Goal: Information Seeking & Learning: Learn about a topic

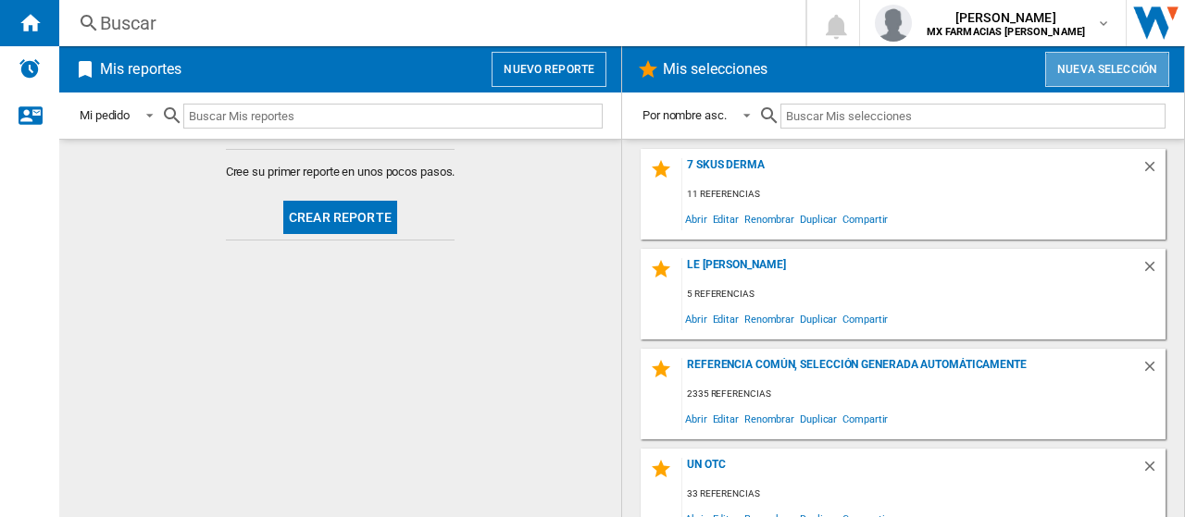
click at [1081, 69] on button "Nueva selección" at bounding box center [1107, 69] width 124 height 35
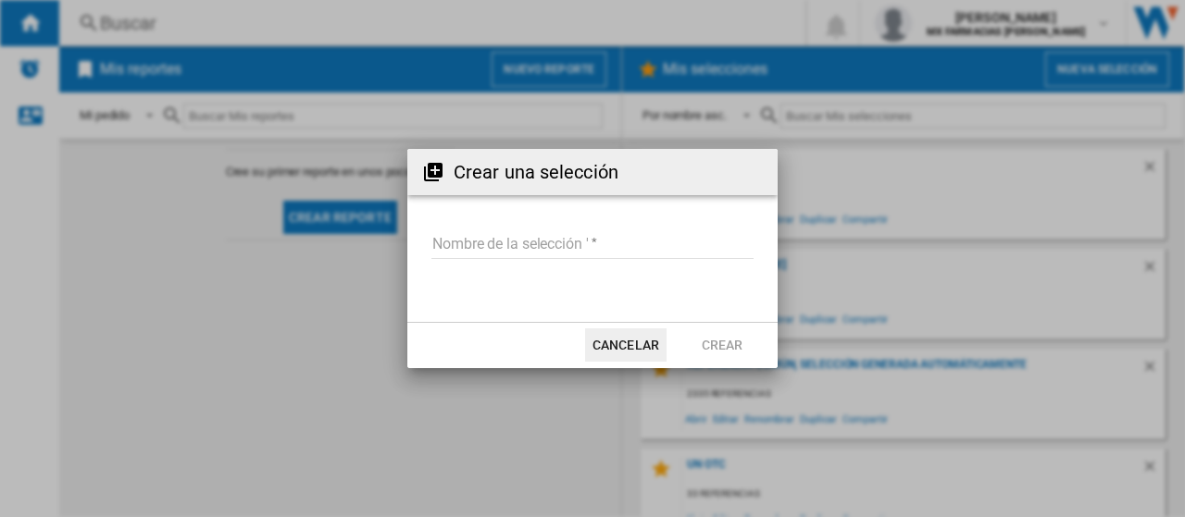
click at [543, 255] on input "Nombre de la selección '" at bounding box center [592, 245] width 322 height 28
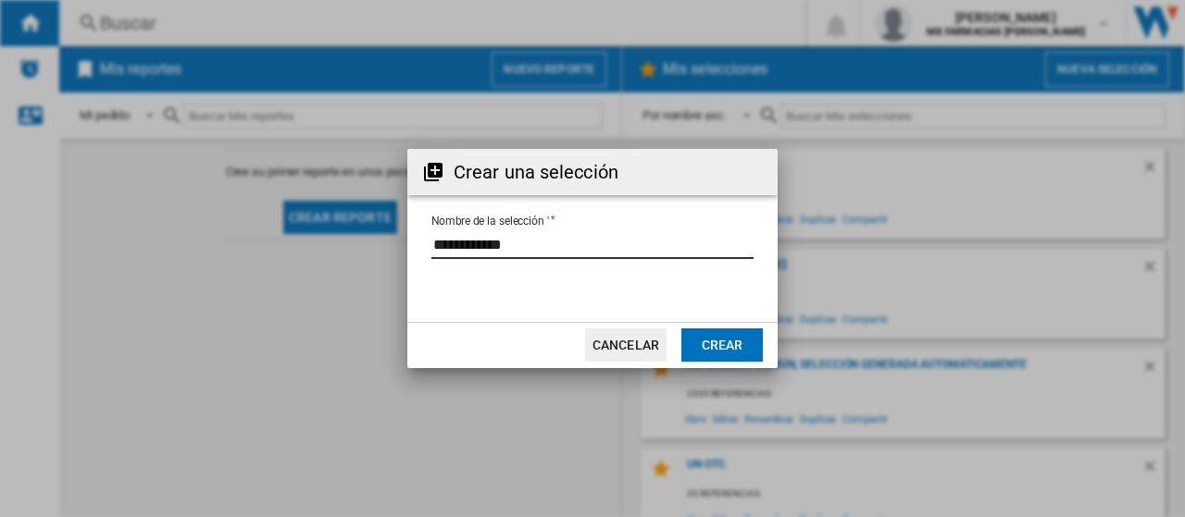
type input "**********"
click at [713, 356] on button "Crear" at bounding box center [721, 345] width 81 height 33
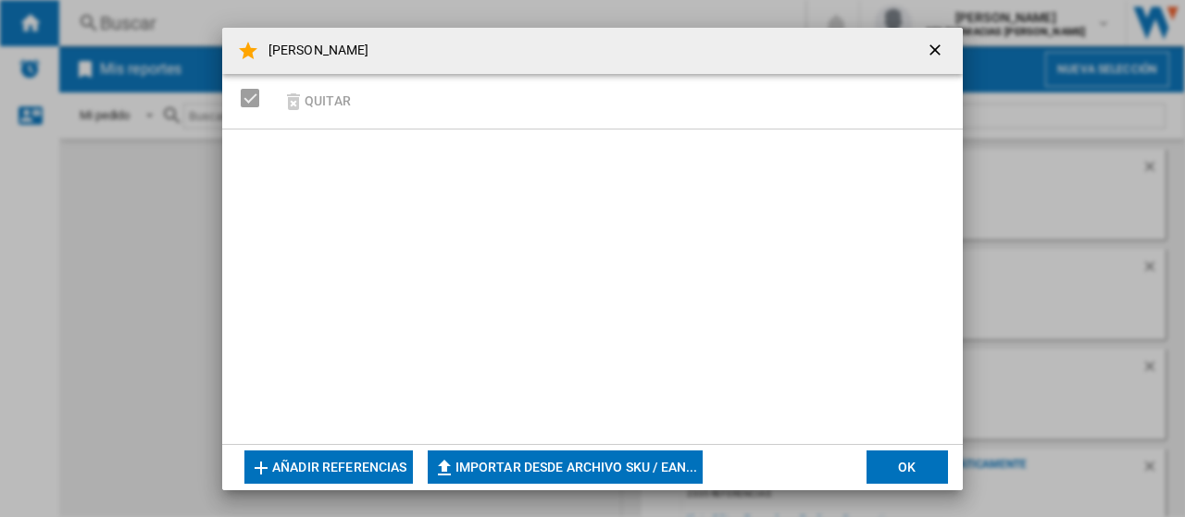
click at [517, 472] on button "Importar desde archivo SKU / EAN..." at bounding box center [566, 467] width 276 height 33
type input "**********"
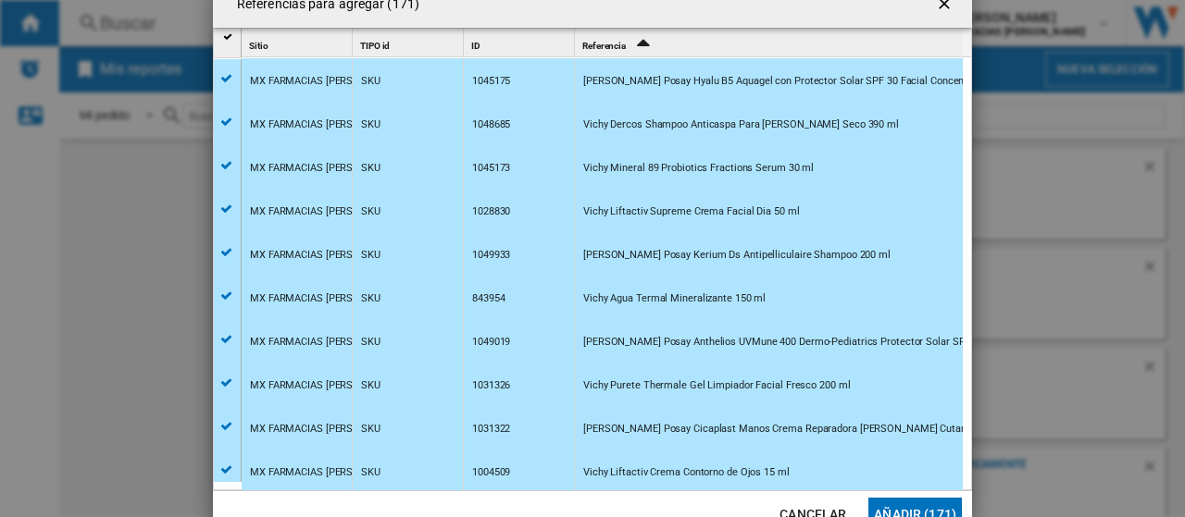
click at [939, 504] on button "Añadir (171)" at bounding box center [914, 514] width 93 height 33
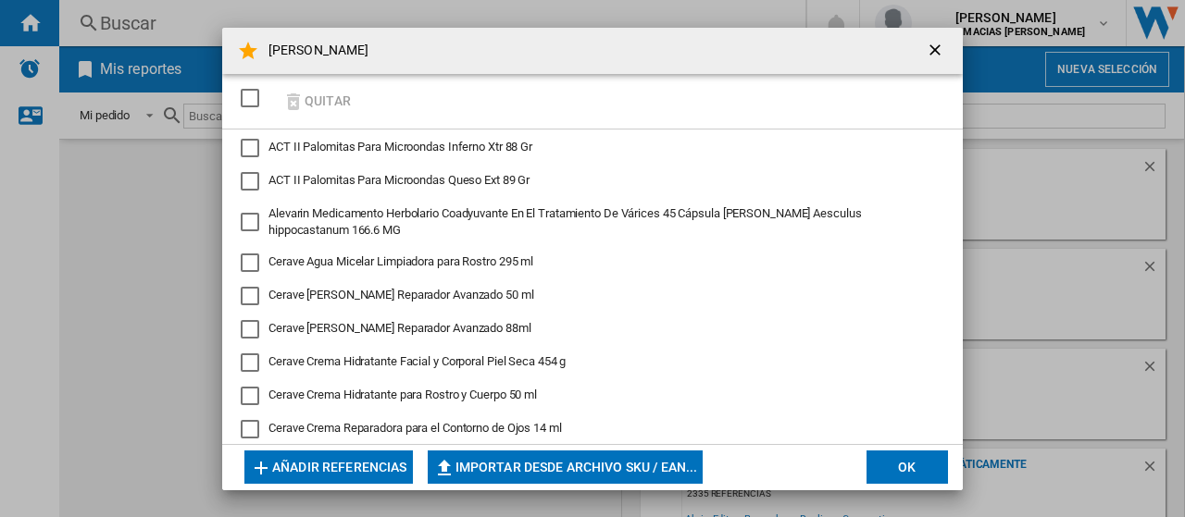
click at [254, 104] on div "SELECTIONS.EDITION_POPUP.SELECT_DESELECT" at bounding box center [250, 98] width 19 height 19
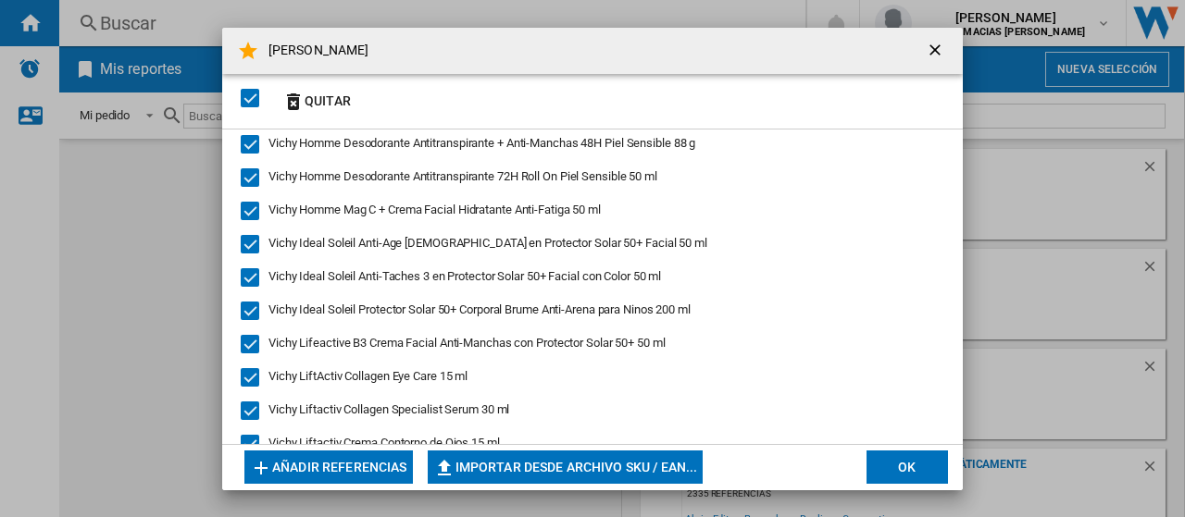
scroll to position [4721, 0]
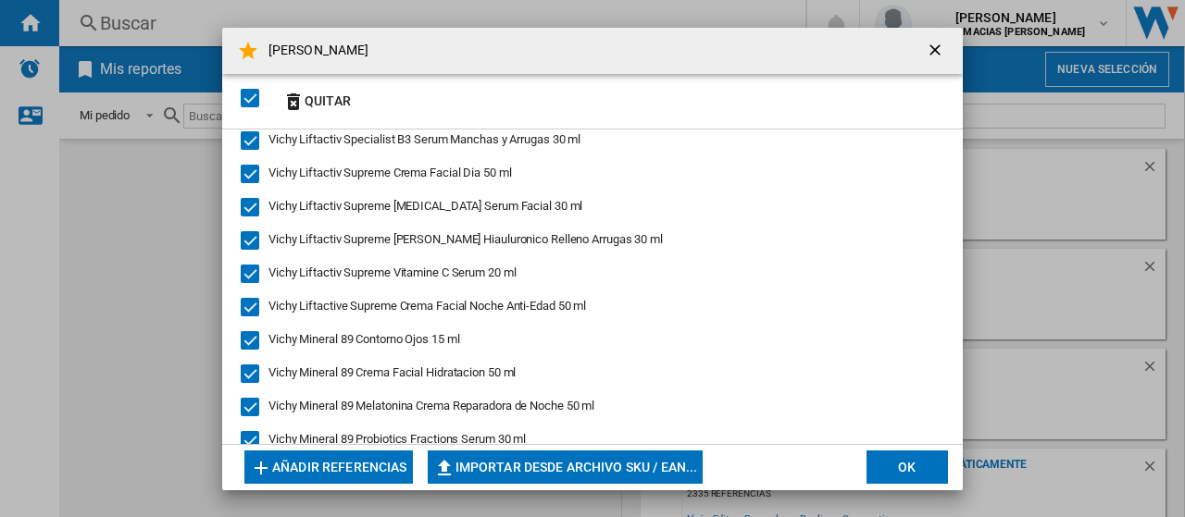
click at [883, 464] on button "OK" at bounding box center [906, 467] width 81 height 33
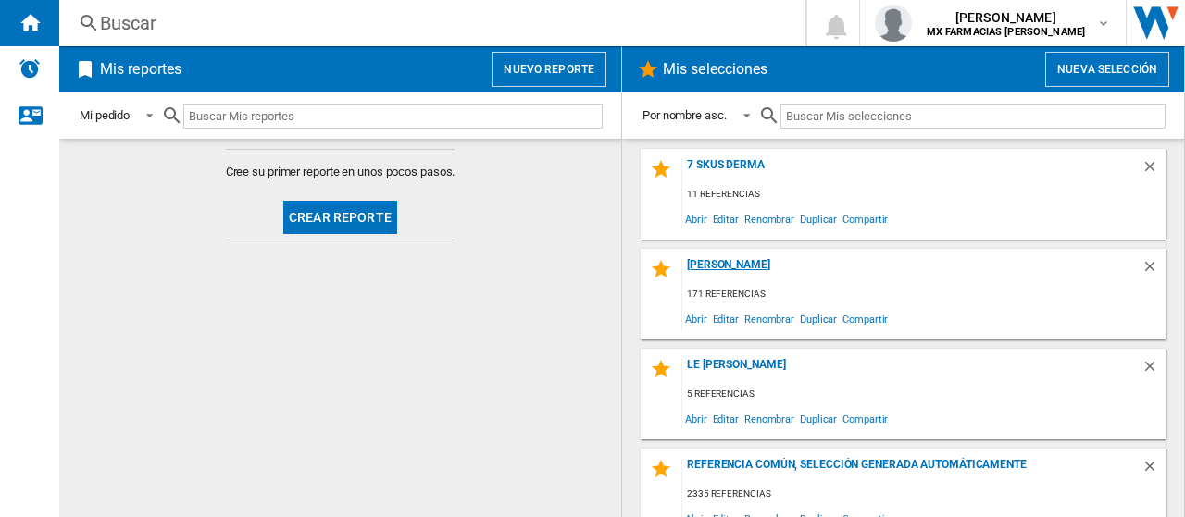
click at [731, 260] on div "Frabel Dermo" at bounding box center [911, 270] width 459 height 25
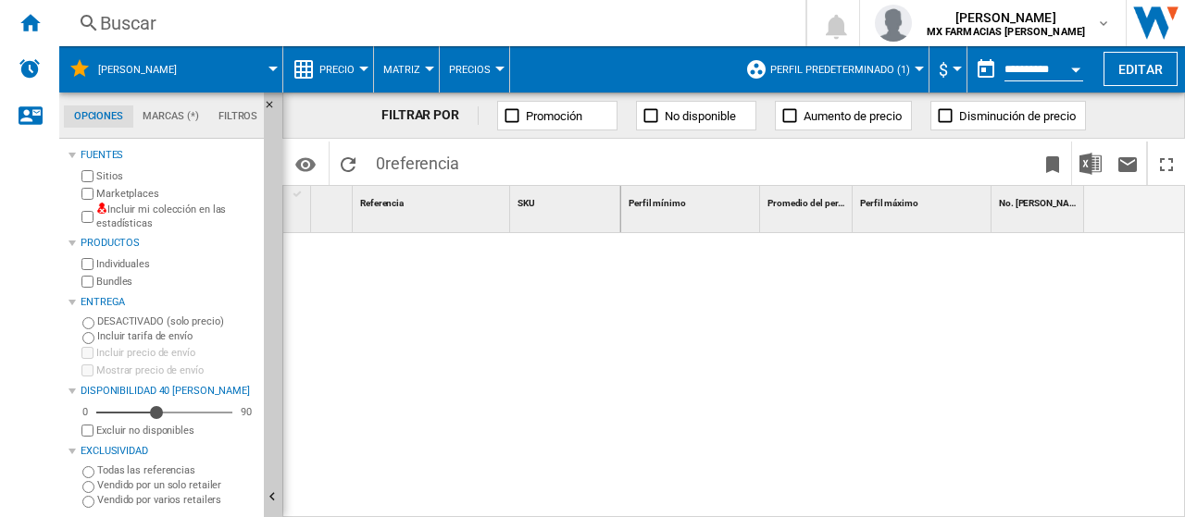
click at [830, 82] on button "Perfil predeterminado (1)" at bounding box center [844, 69] width 149 height 46
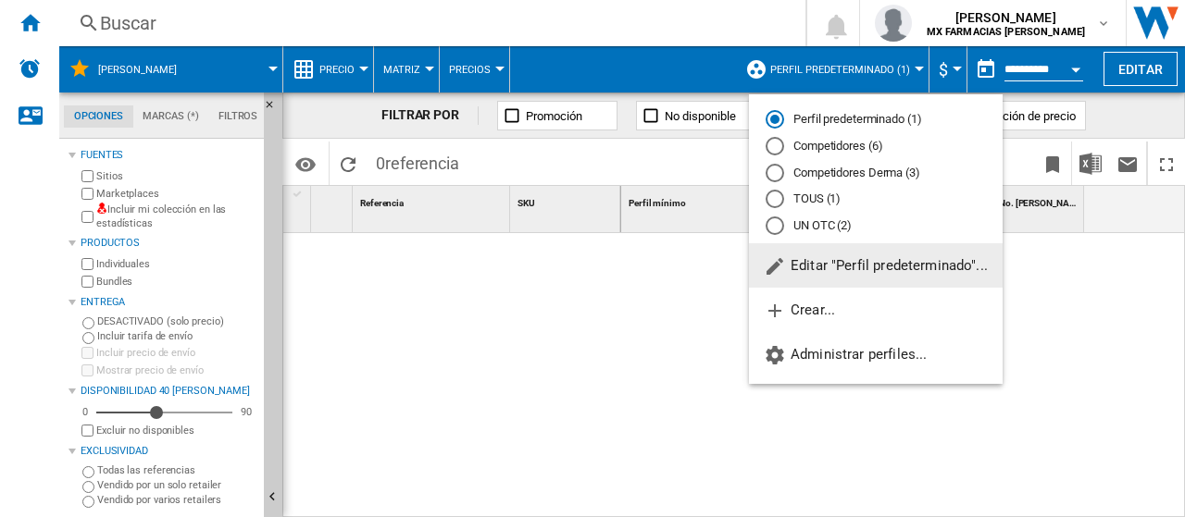
click at [783, 173] on div "Competidores Derma (3)" at bounding box center [775, 173] width 19 height 19
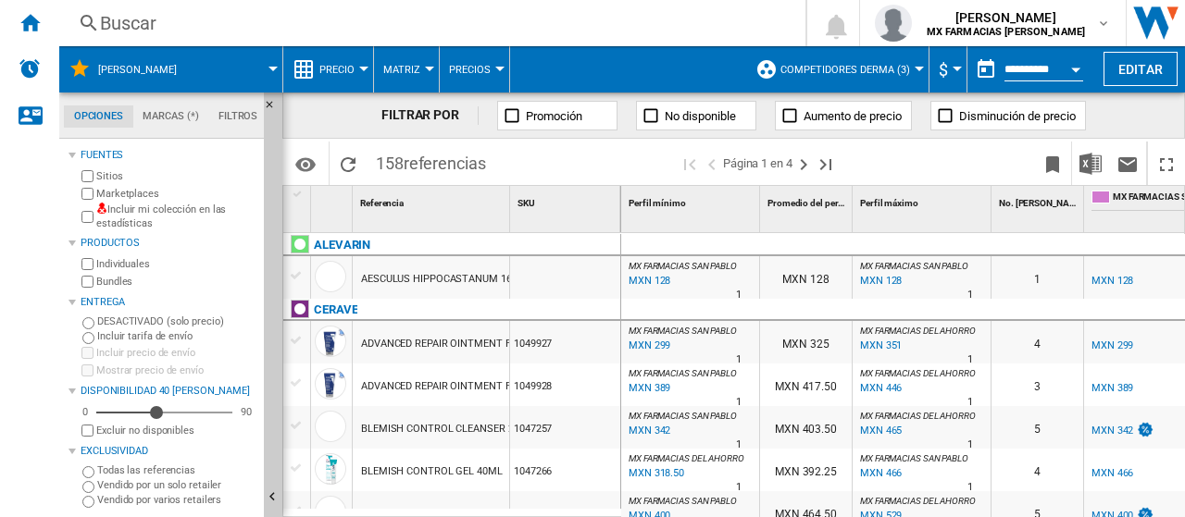
drag, startPoint x: 576, startPoint y: 284, endPoint x: 566, endPoint y: 283, distance: 9.3
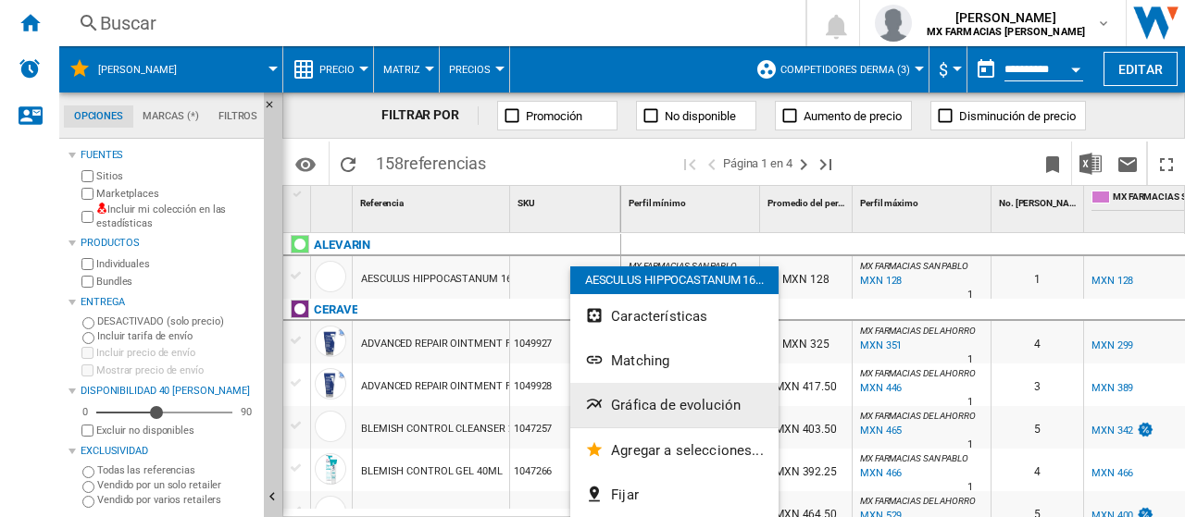
click at [720, 406] on span "Gráfica de evolución" at bounding box center [676, 405] width 130 height 17
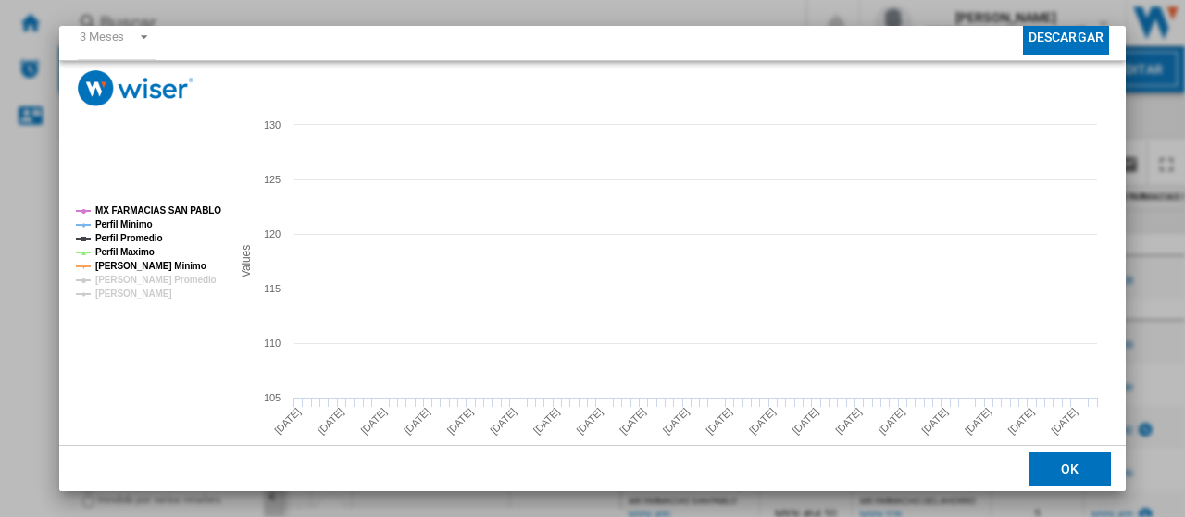
scroll to position [130, 0]
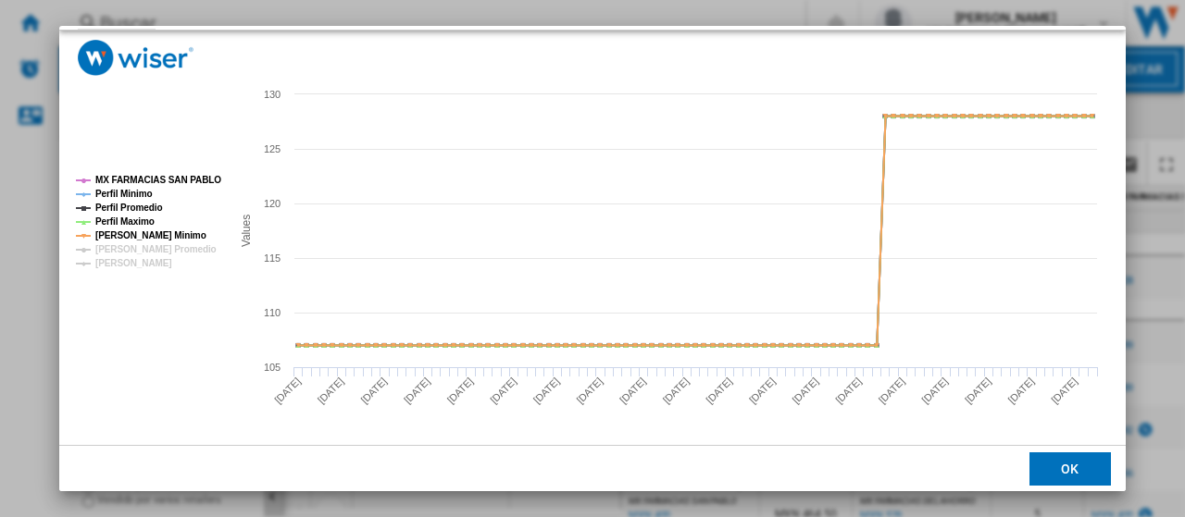
click at [1051, 472] on button "OK" at bounding box center [1069, 469] width 81 height 33
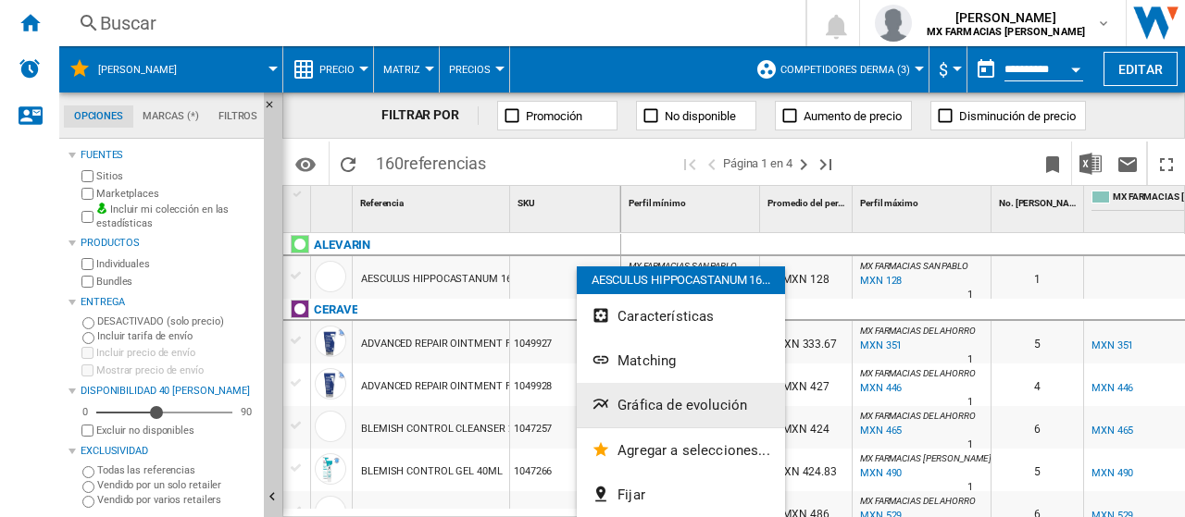
drag, startPoint x: 630, startPoint y: 368, endPoint x: 659, endPoint y: 406, distance: 47.6
click at [659, 406] on div "AESCULUS HIPPOCASTANUM 16... Características Matching Gráfica de evolución Agre…" at bounding box center [681, 392] width 208 height 251
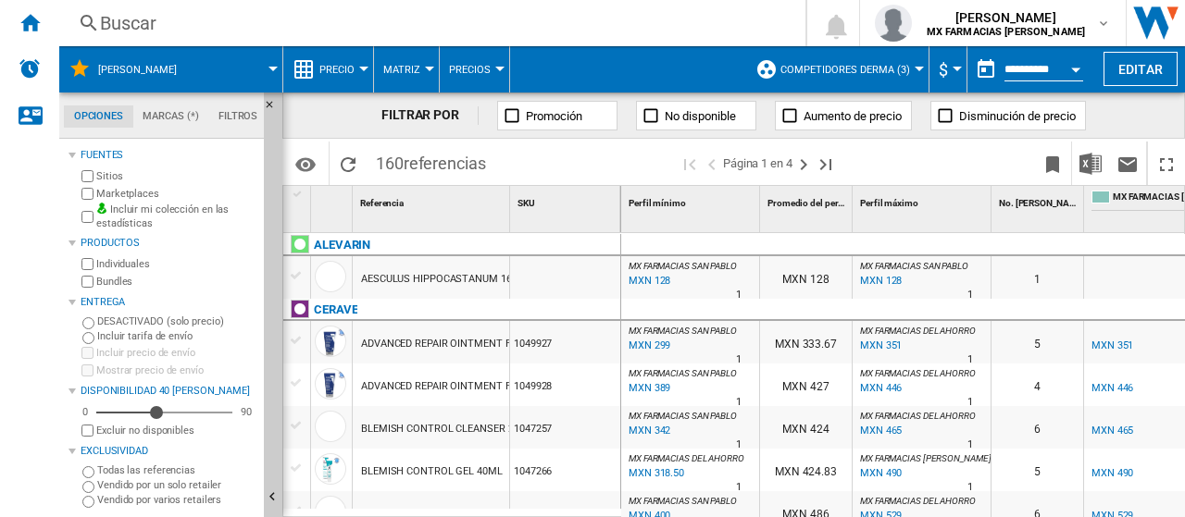
click at [659, 406] on div "MX FARMACIAS SAN PABLO : MX FARMACIAS SAN PABLO -26.5 % MXN 342 % N/A 1 MX FARM…" at bounding box center [690, 427] width 138 height 43
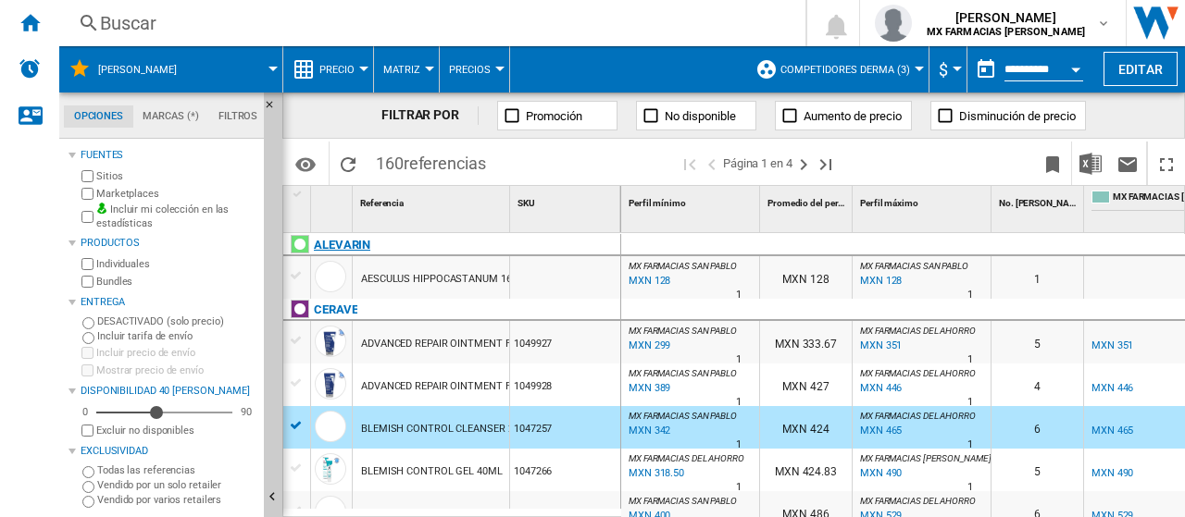
click at [557, 251] on div "ALEVARIN" at bounding box center [456, 255] width 338 height 43
click at [574, 282] on div at bounding box center [565, 277] width 110 height 43
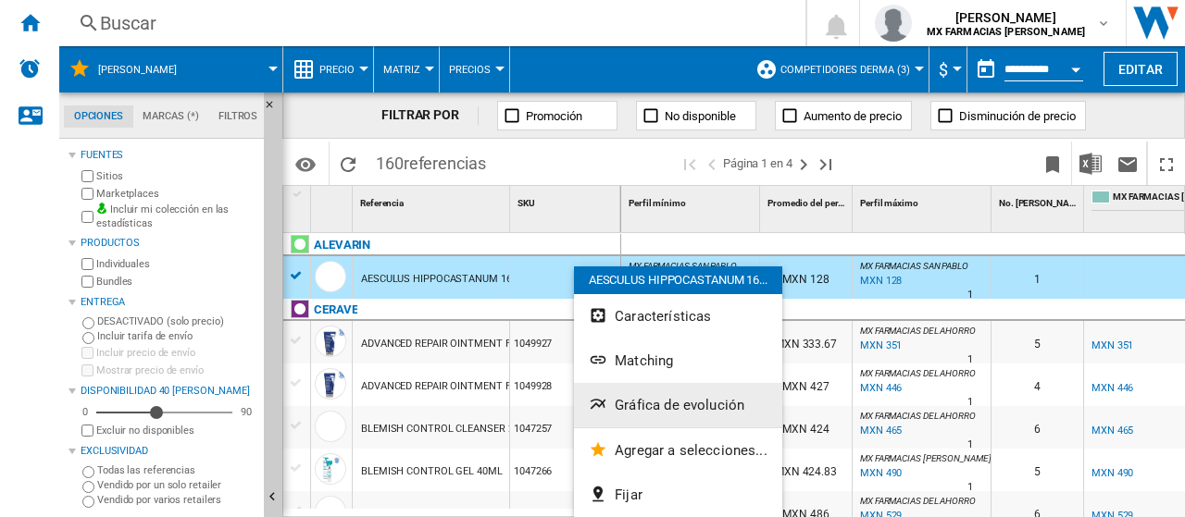
click at [632, 402] on span "Gráfica de evolución" at bounding box center [680, 405] width 130 height 17
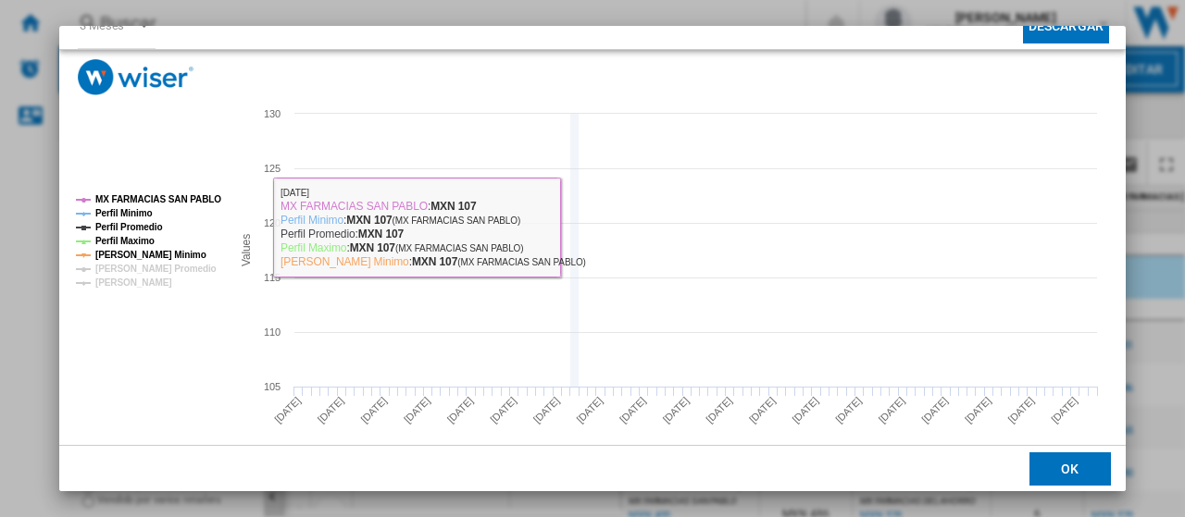
scroll to position [130, 0]
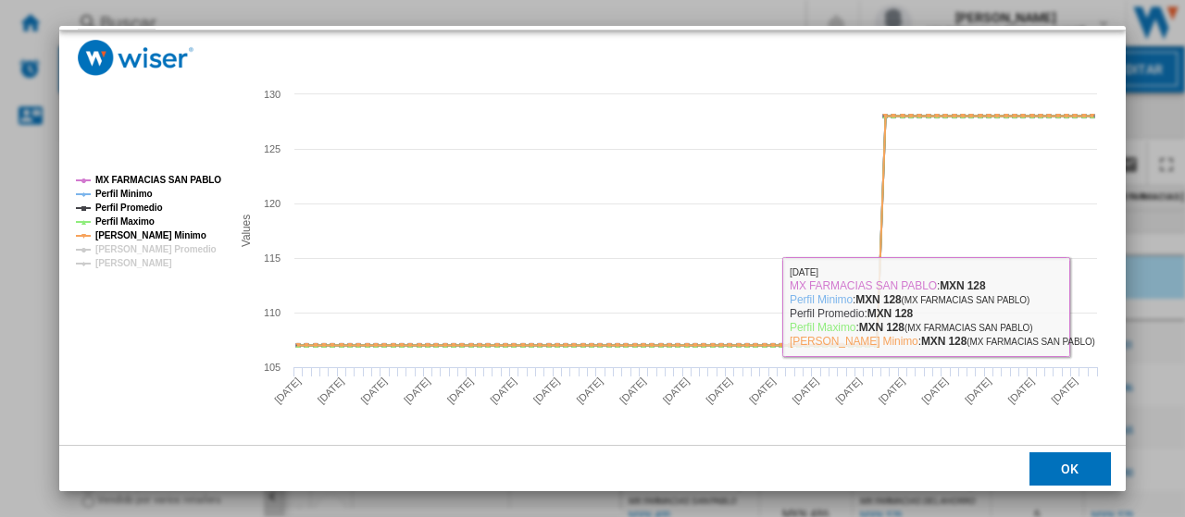
click at [1074, 459] on button "OK" at bounding box center [1069, 469] width 81 height 33
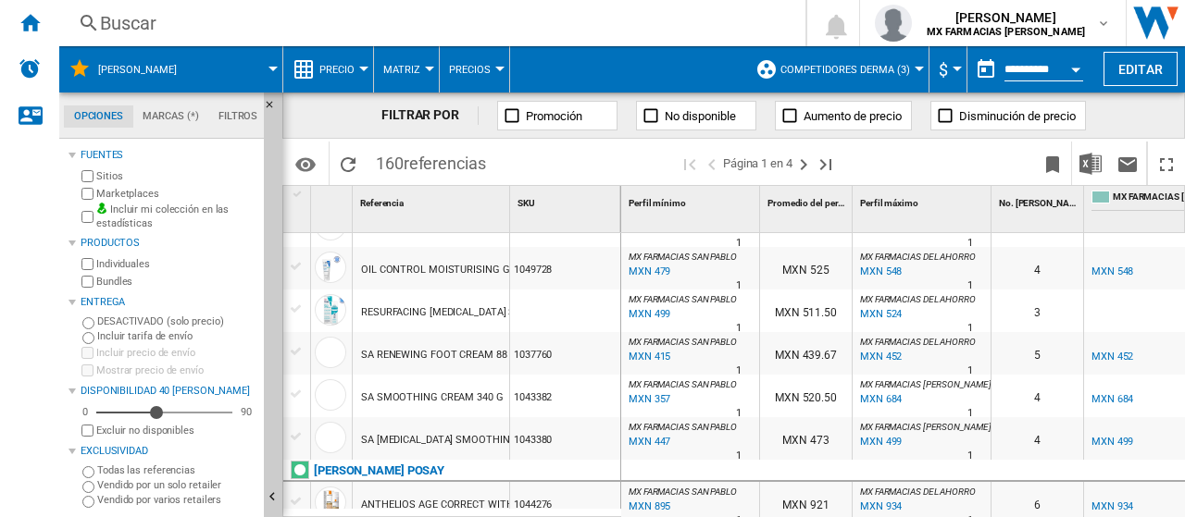
scroll to position [1203, 0]
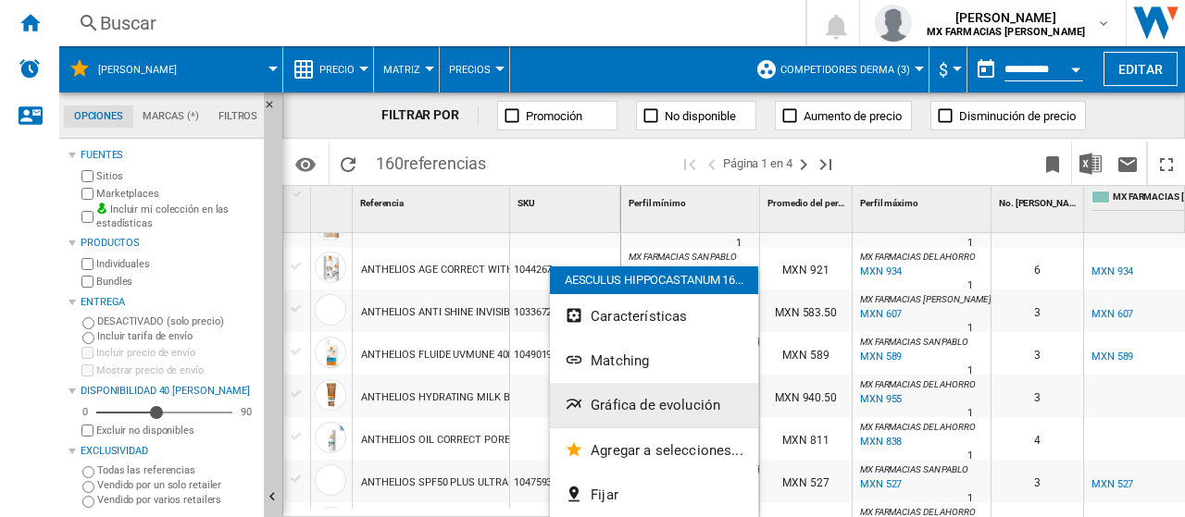
click at [615, 402] on span "Gráfica de evolución" at bounding box center [656, 405] width 130 height 17
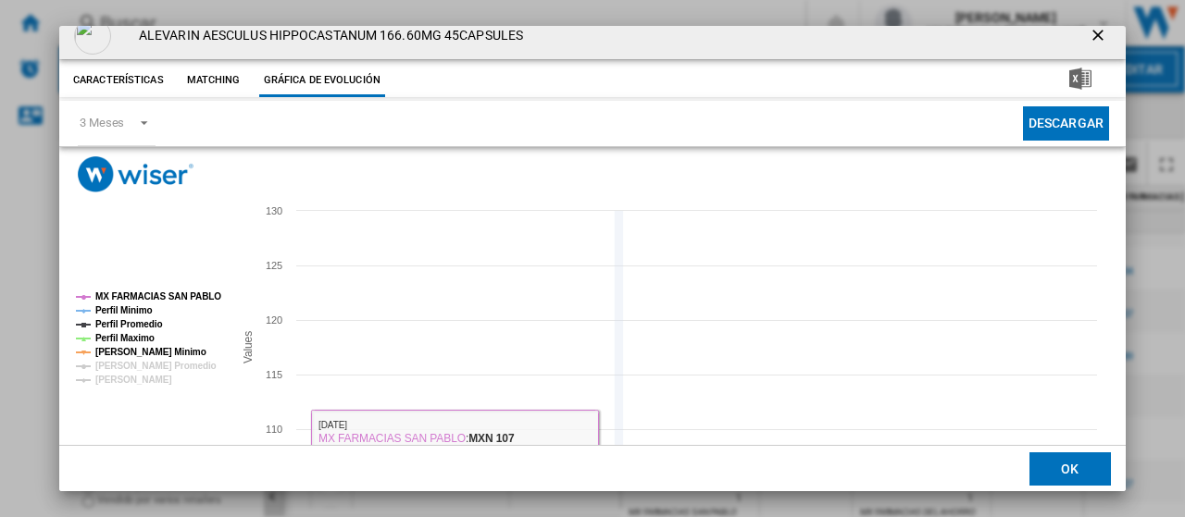
scroll to position [0, 0]
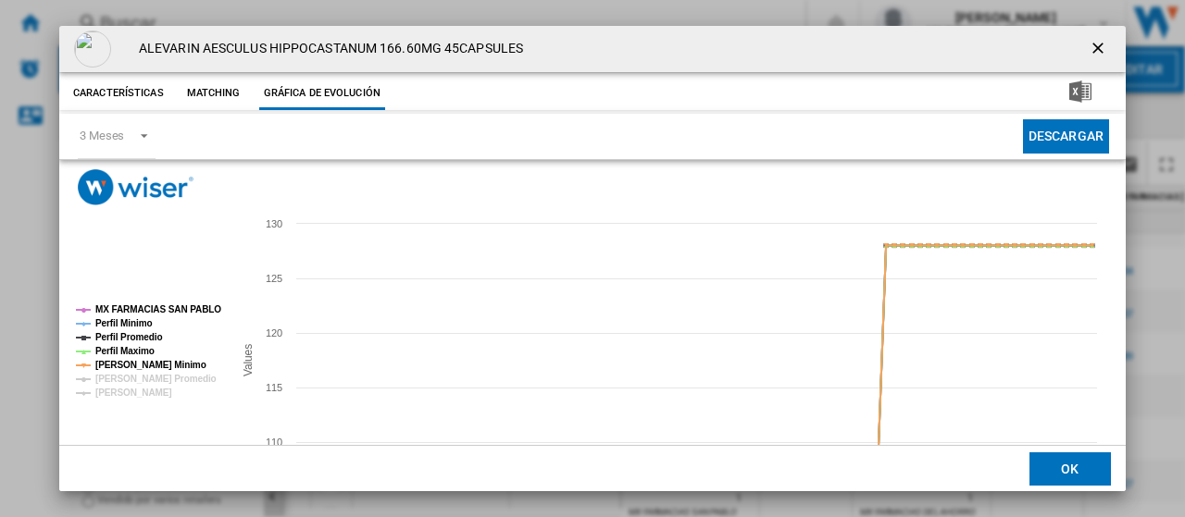
click at [1089, 46] on ng-md-icon "getI18NText('BUTTONS.CLOSE_DIALOG')" at bounding box center [1100, 50] width 22 height 22
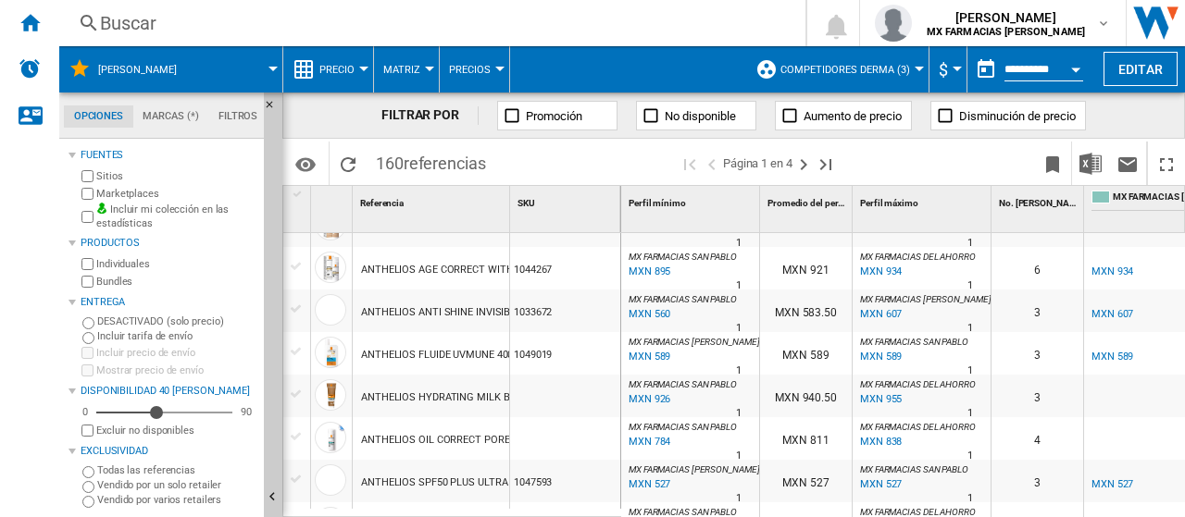
click at [500, 305] on div "ANTHELIOS ANTI SHINE INVISIBLE MIST SPF50 75ML" at bounding box center [484, 313] width 247 height 43
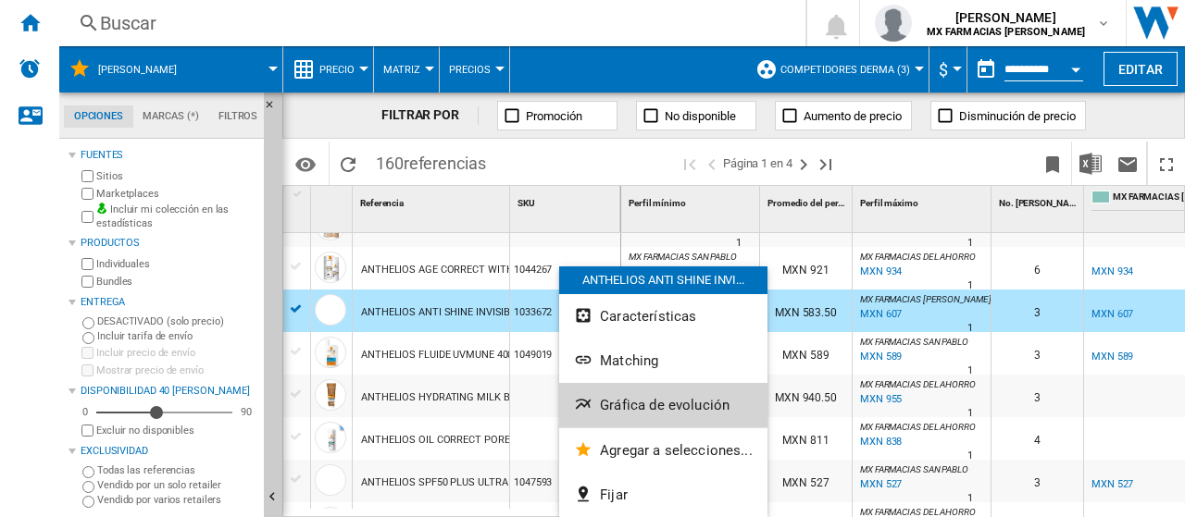
click at [618, 408] on span "Gráfica de evolución" at bounding box center [665, 405] width 130 height 17
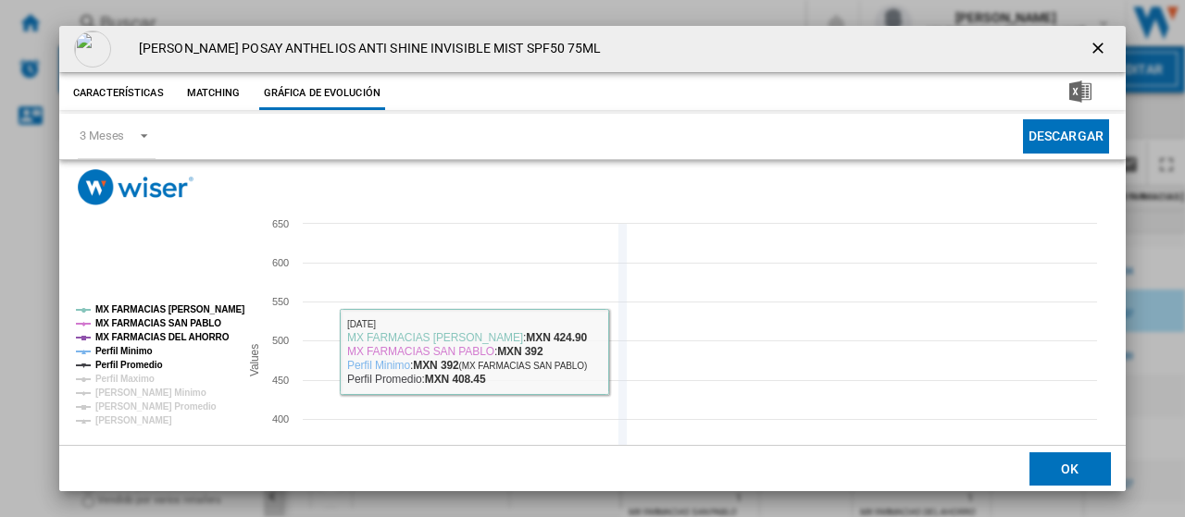
scroll to position [130, 0]
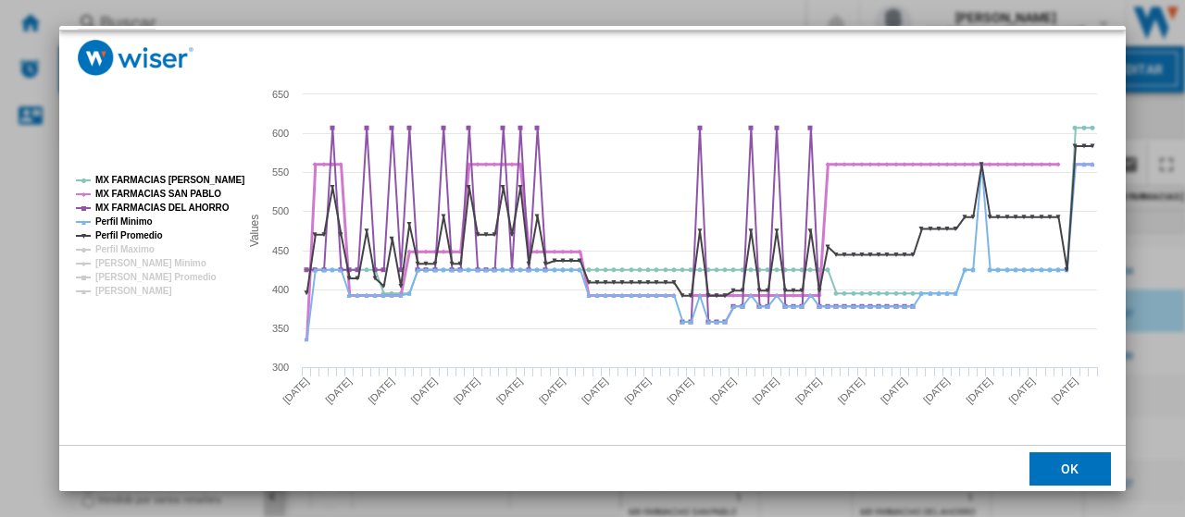
click at [191, 189] on tspan "MX FARMACIAS SAN PABLO" at bounding box center [158, 194] width 126 height 10
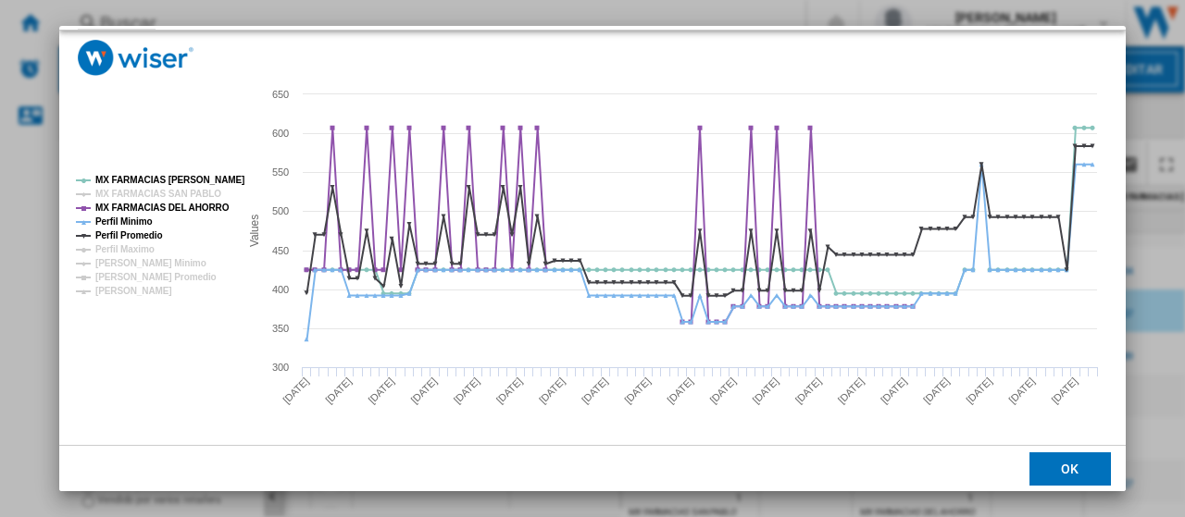
click at [191, 189] on tspan "MX FARMACIAS SAN PABLO" at bounding box center [158, 194] width 126 height 10
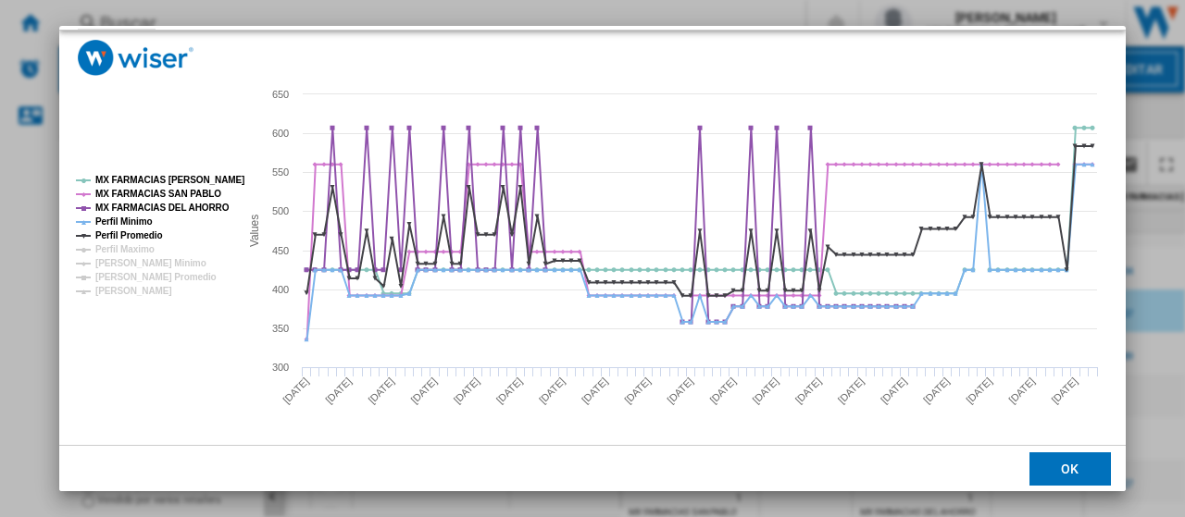
scroll to position [0, 0]
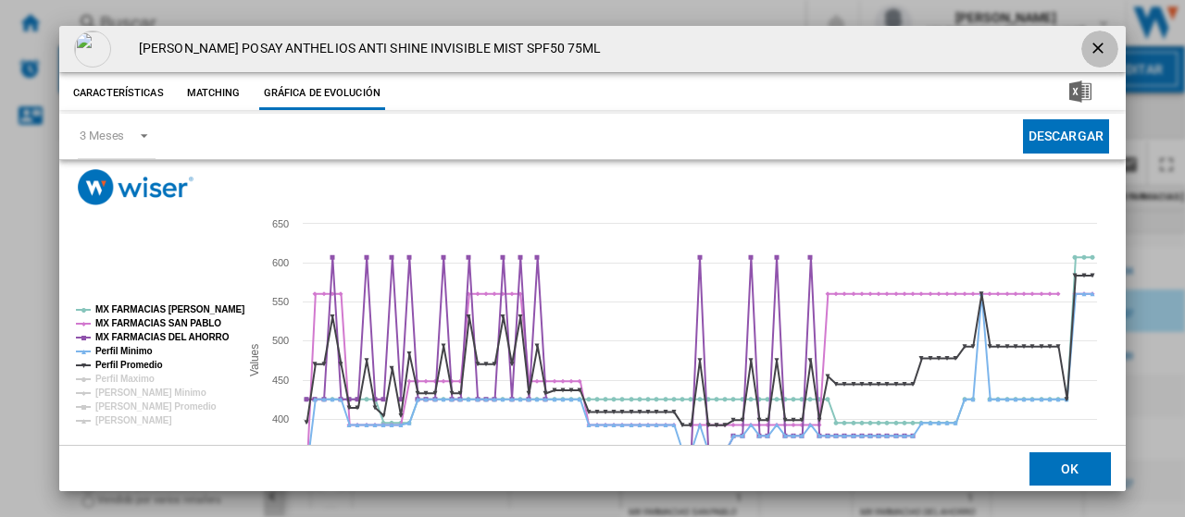
click at [1090, 47] on ng-md-icon "getI18NText('BUTTONS.CLOSE_DIALOG')" at bounding box center [1100, 50] width 22 height 22
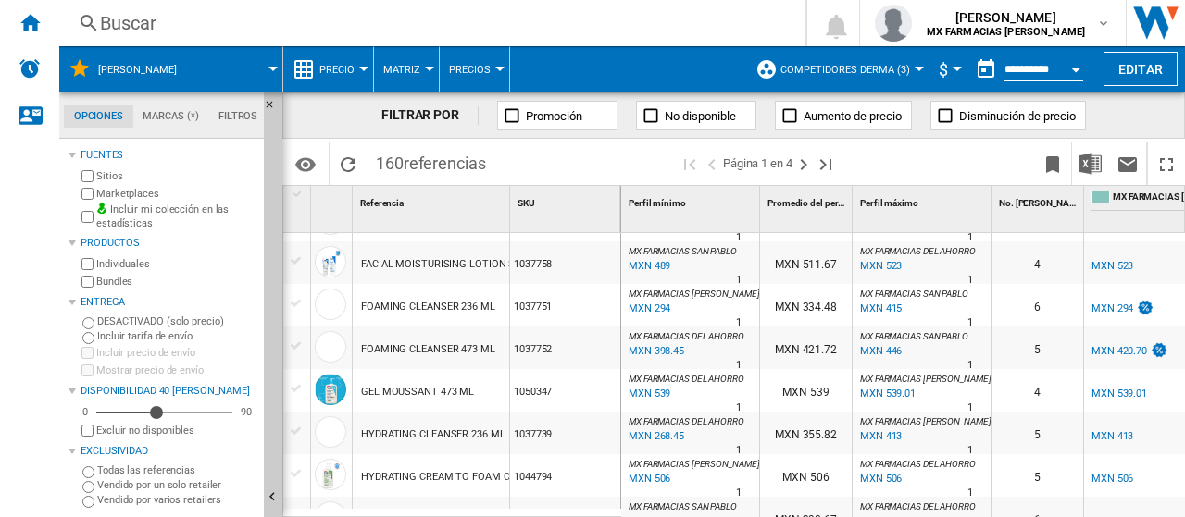
scroll to position [428, 0]
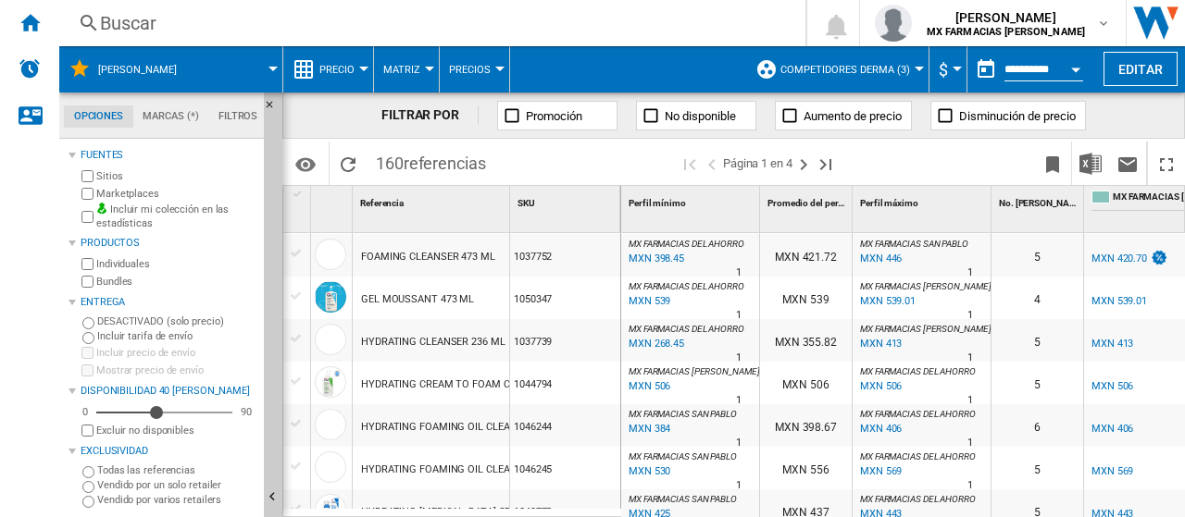
click at [867, 301] on div "MXN 539.01" at bounding box center [886, 302] width 58 height 19
click at [646, 297] on div "MXN 539" at bounding box center [648, 302] width 44 height 19
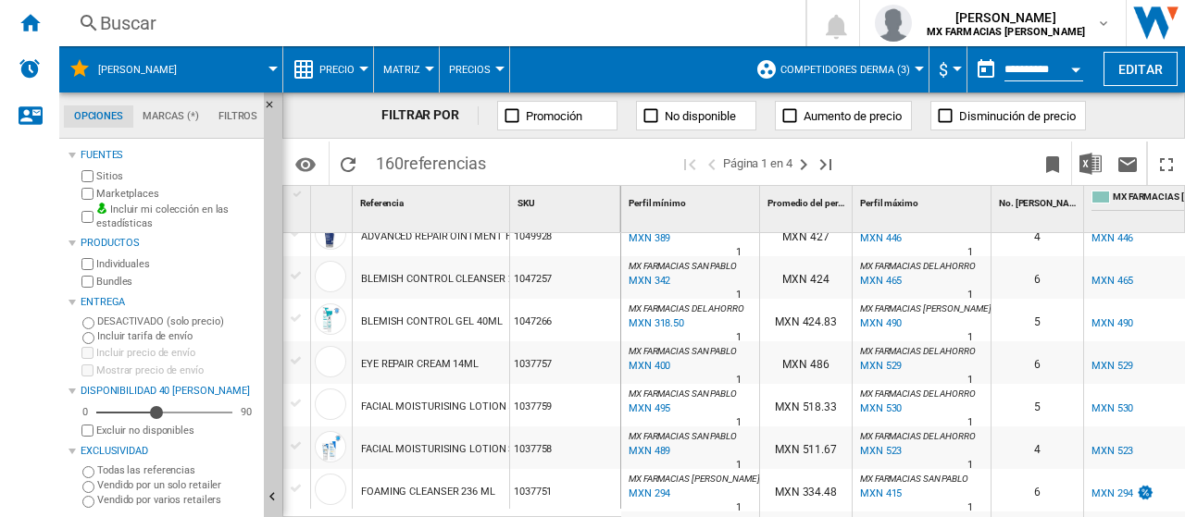
scroll to position [0, 0]
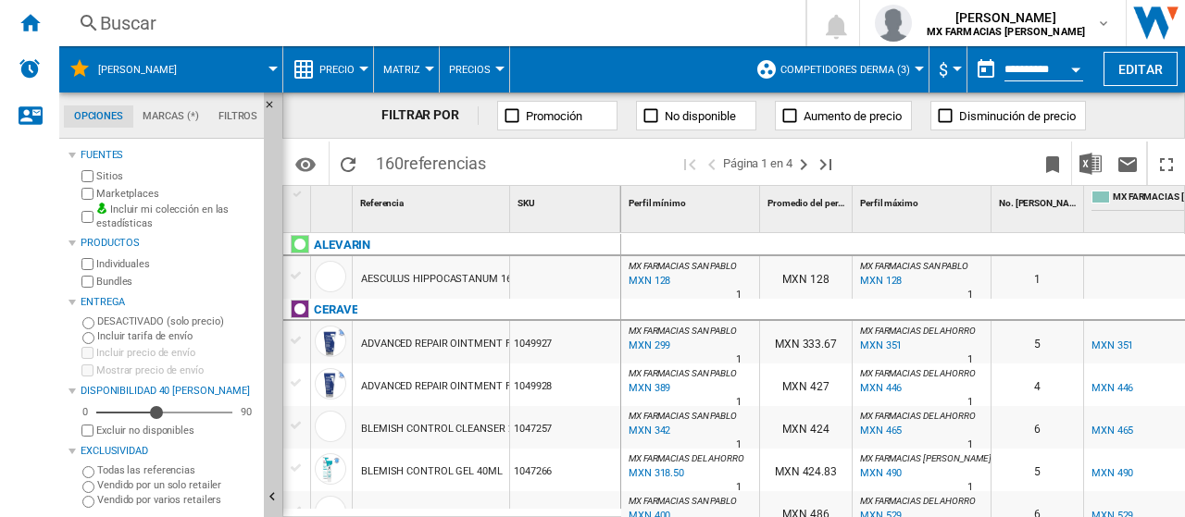
click at [474, 67] on span "Precios" at bounding box center [470, 70] width 42 height 12
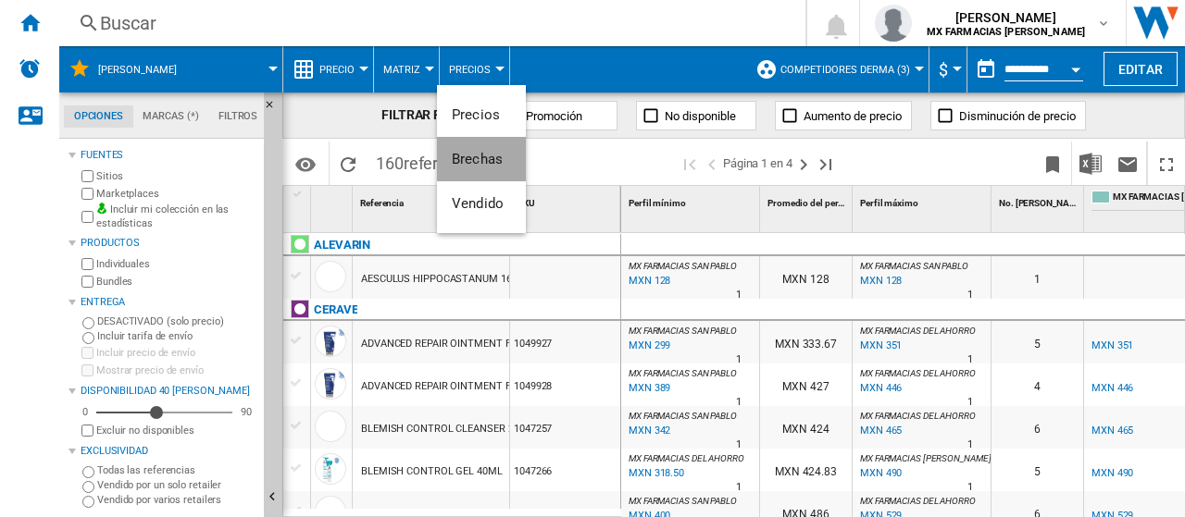
click at [479, 156] on span "Brechas" at bounding box center [477, 159] width 51 height 17
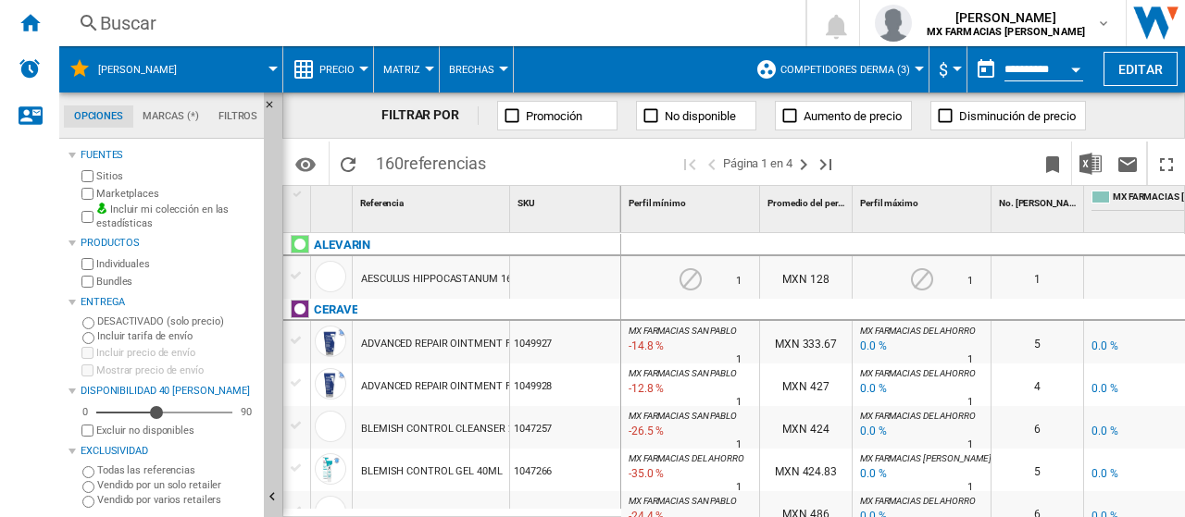
click at [489, 75] on span "Brechas" at bounding box center [471, 70] width 45 height 12
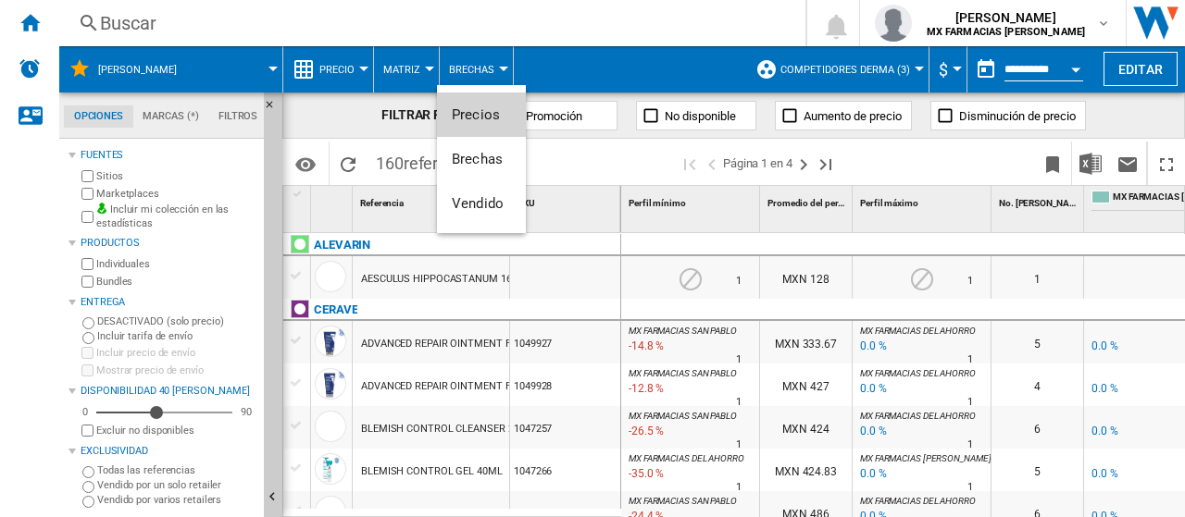
click at [488, 112] on span "Precios" at bounding box center [476, 114] width 48 height 17
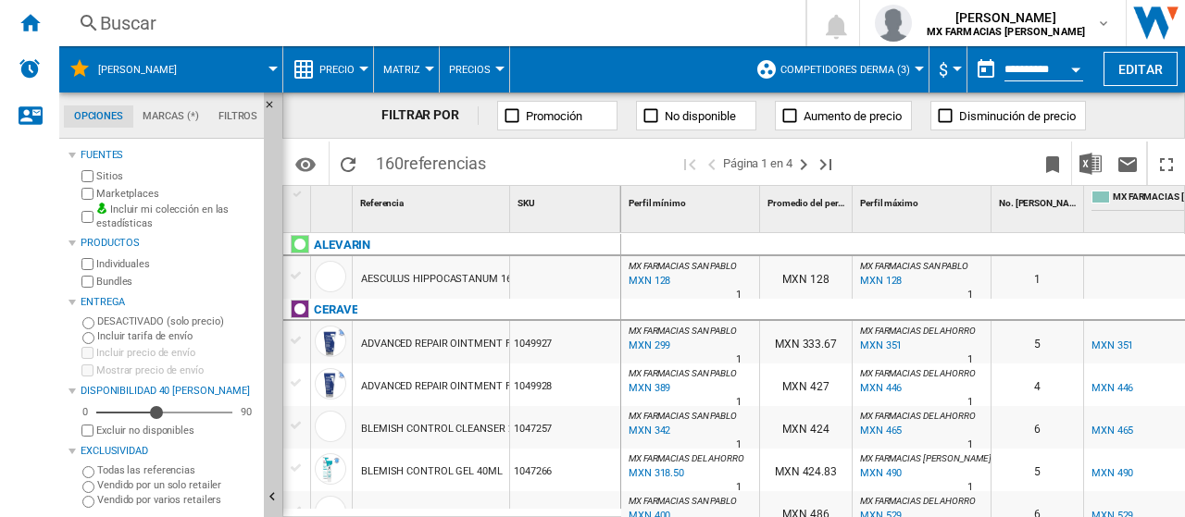
click at [413, 62] on button "Matriz" at bounding box center [406, 69] width 46 height 46
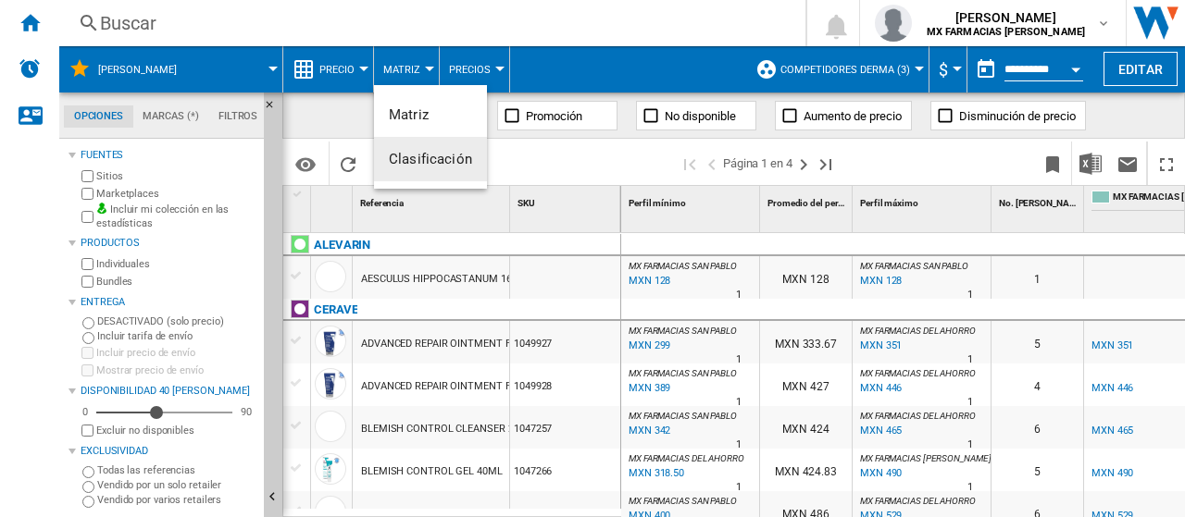
click at [429, 149] on button "Clasificación" at bounding box center [430, 159] width 113 height 44
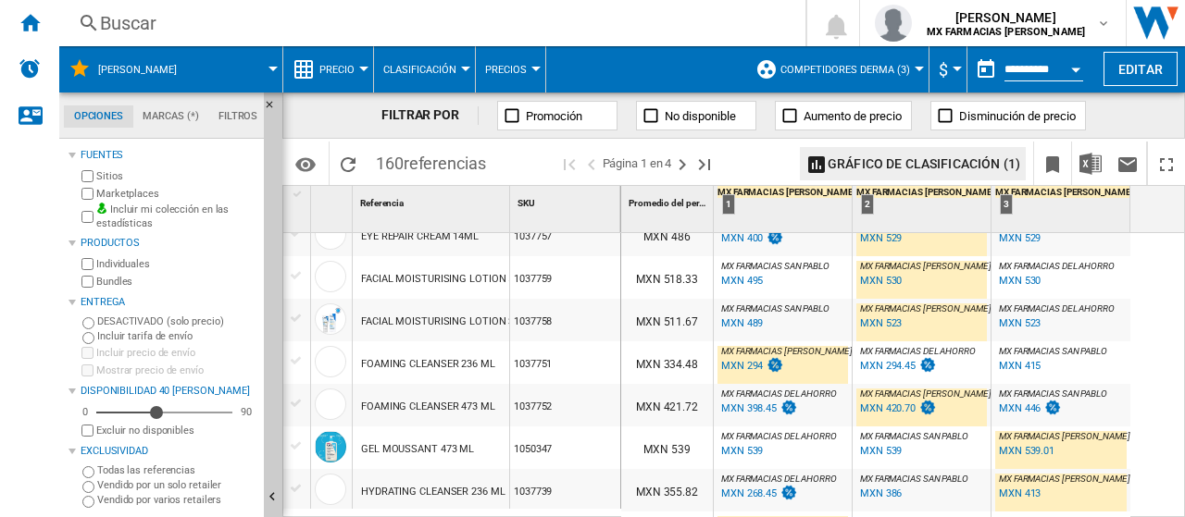
scroll to position [463, 0]
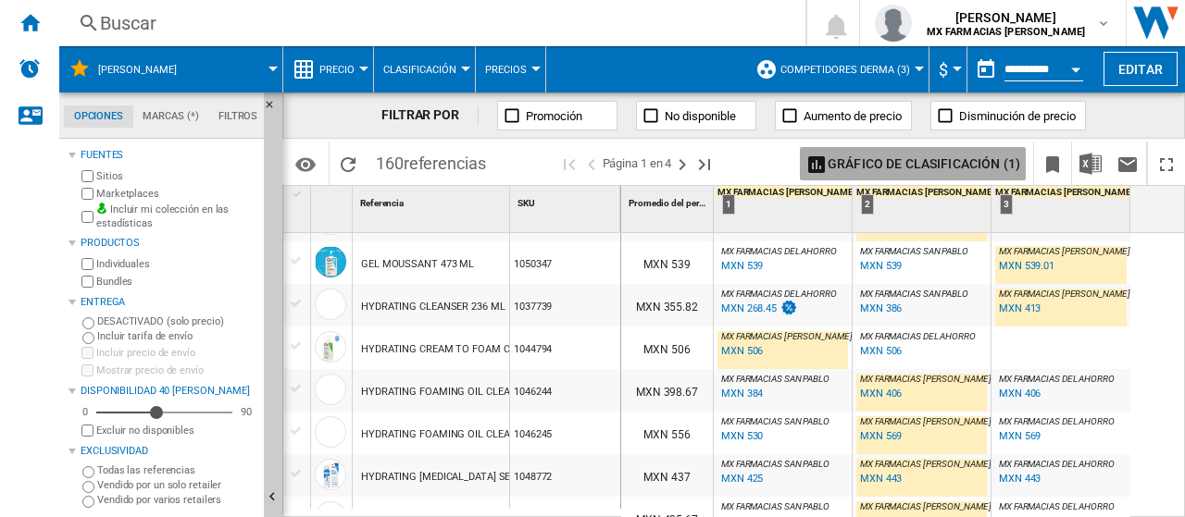
click at [917, 168] on button "Gráfico de clasificación (1)" at bounding box center [913, 163] width 226 height 33
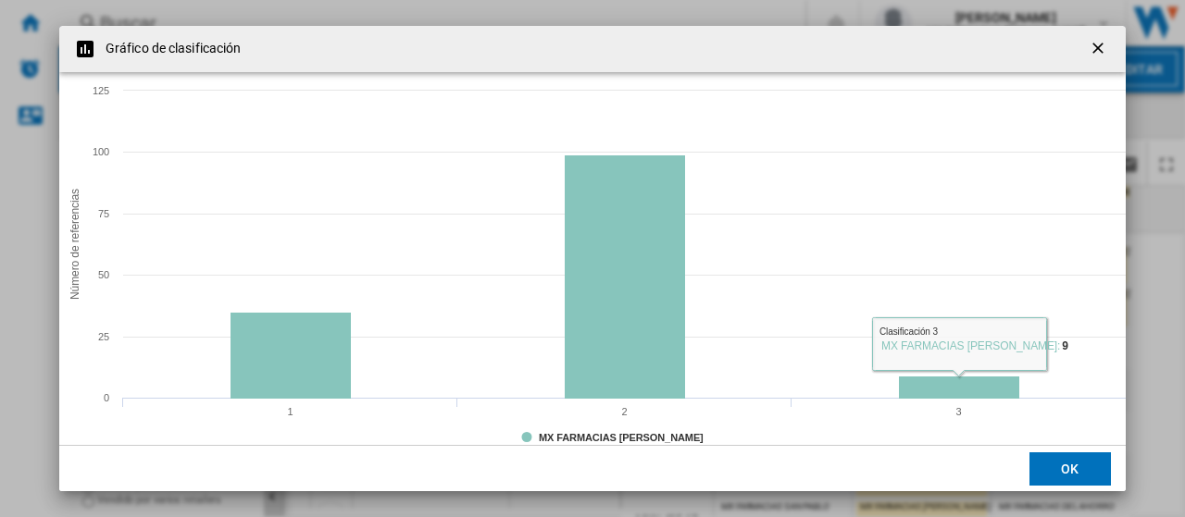
click at [1087, 43] on button "Product popup" at bounding box center [1099, 49] width 37 height 37
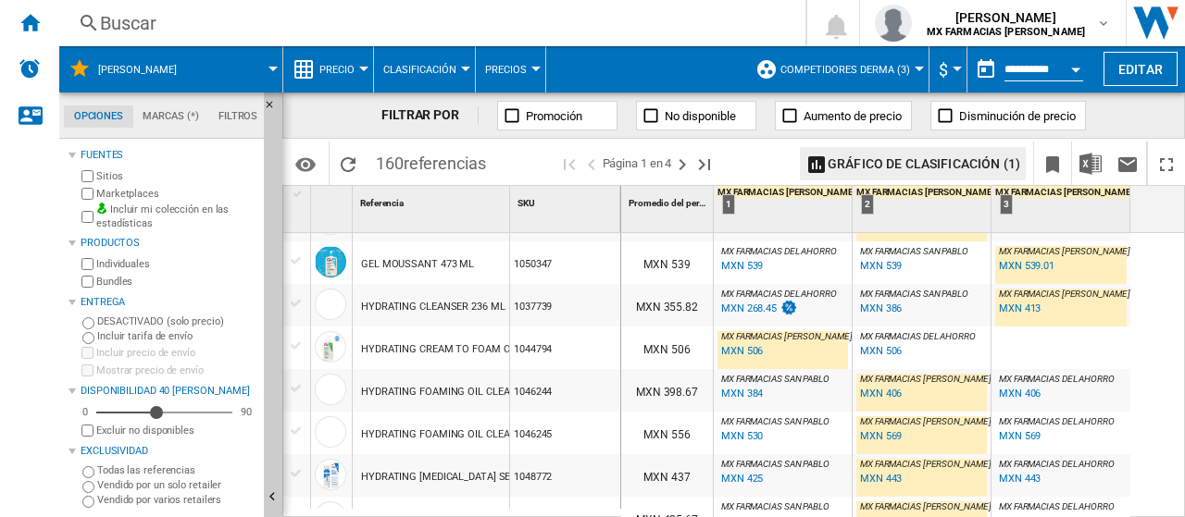
click at [918, 156] on button "Gráfico de clasificación (1)" at bounding box center [913, 163] width 226 height 33
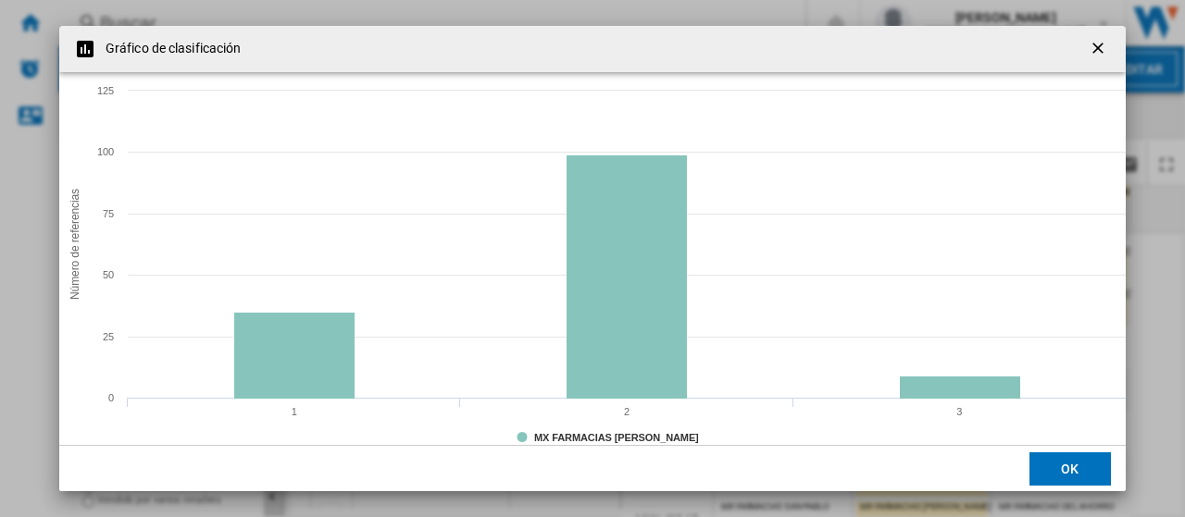
click at [1100, 50] on ng-md-icon "getI18NText('BUTTONS.CLOSE_DIALOG')" at bounding box center [1100, 50] width 22 height 22
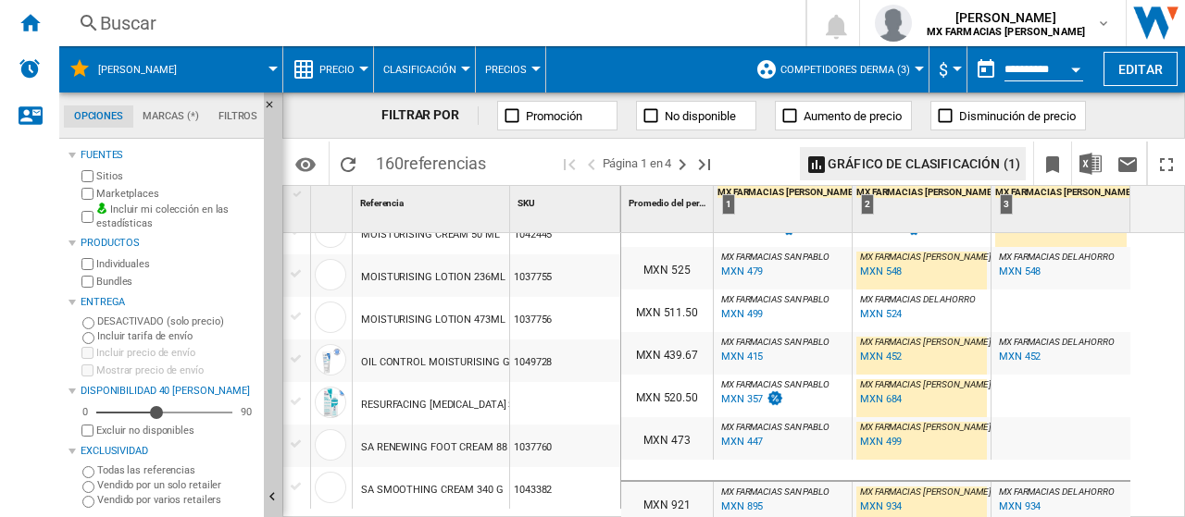
scroll to position [926, 0]
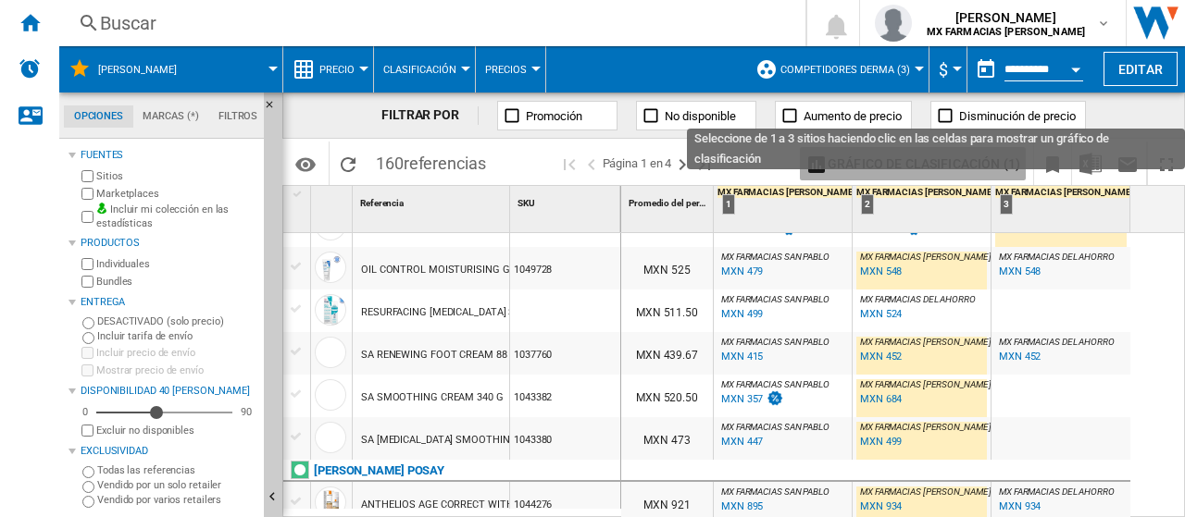
click at [924, 159] on button "Gráfico de clasificación (1)" at bounding box center [913, 163] width 226 height 33
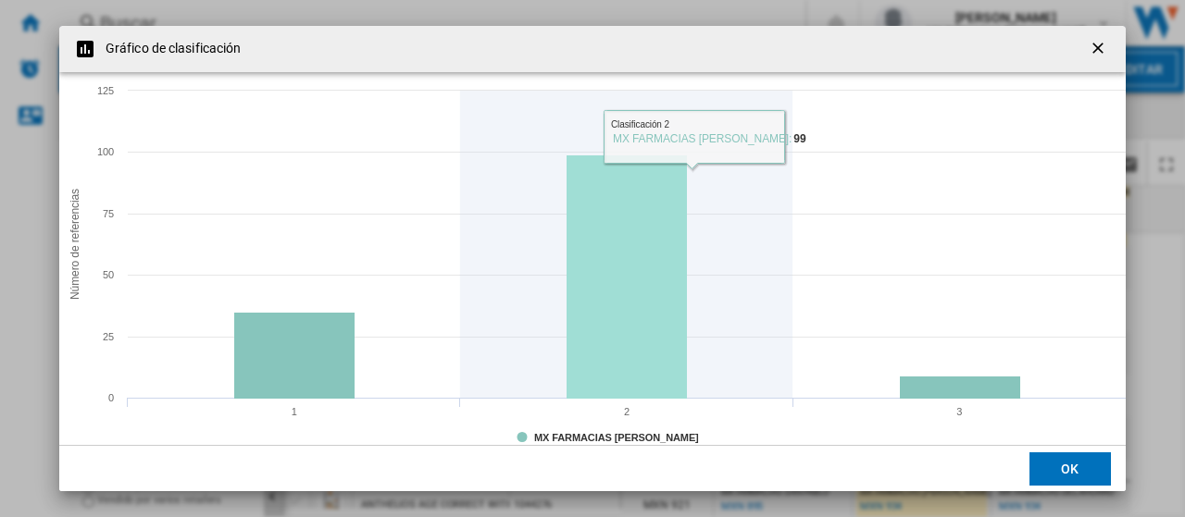
click at [629, 233] on rect "Product popup" at bounding box center [626, 277] width 120 height 243
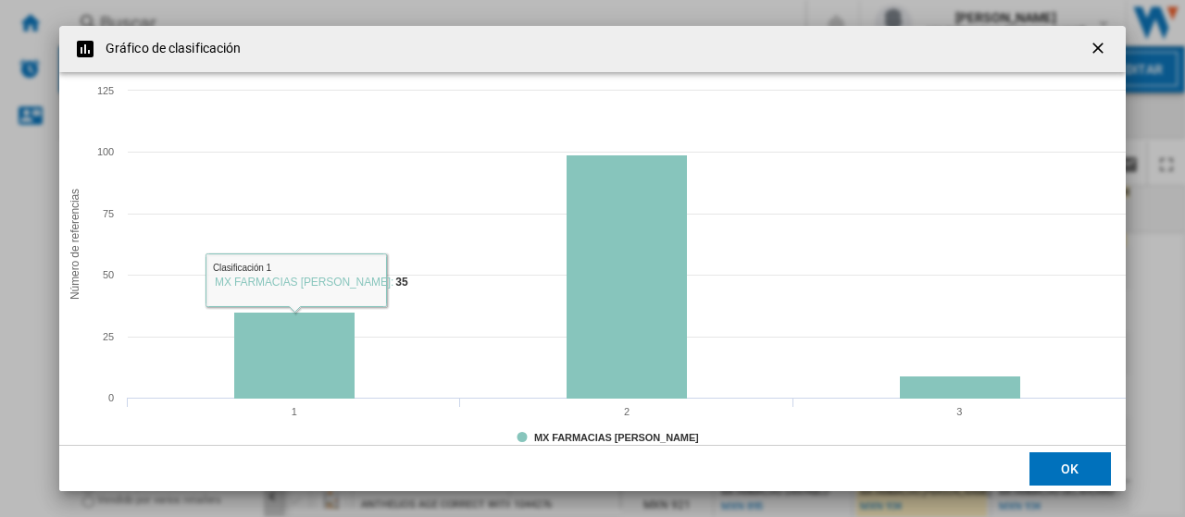
click at [93, 41] on ng-md-icon "Product popup" at bounding box center [85, 49] width 22 height 22
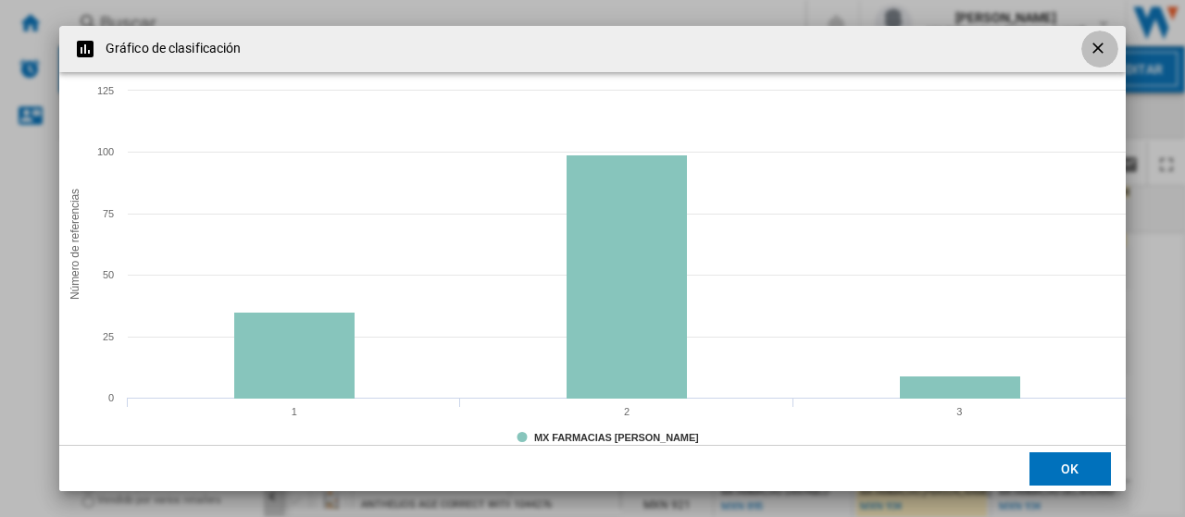
click at [1089, 51] on ng-md-icon "getI18NText('BUTTONS.CLOSE_DIALOG')" at bounding box center [1100, 50] width 22 height 22
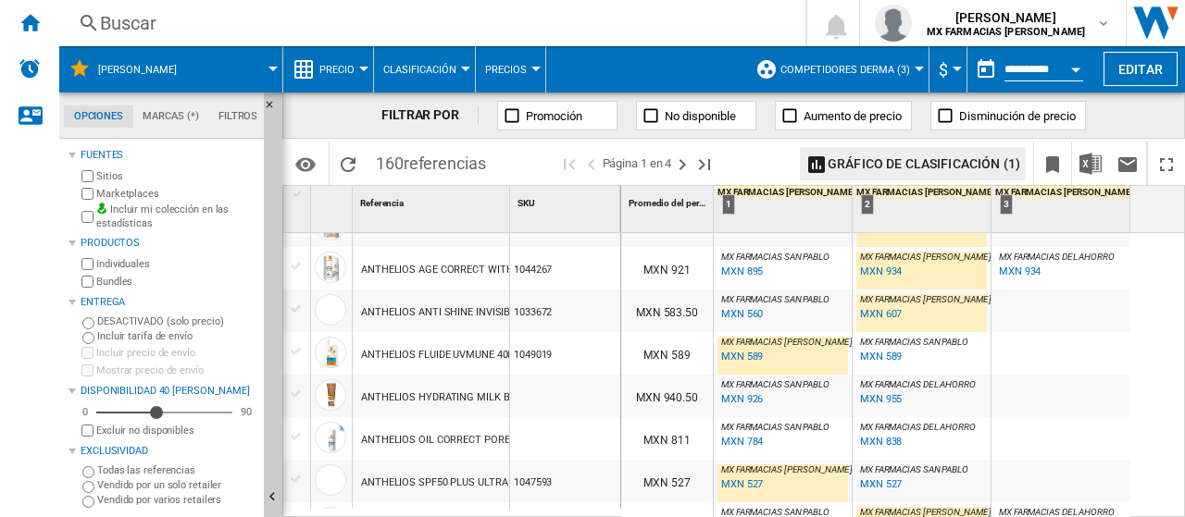
scroll to position [1481, 0]
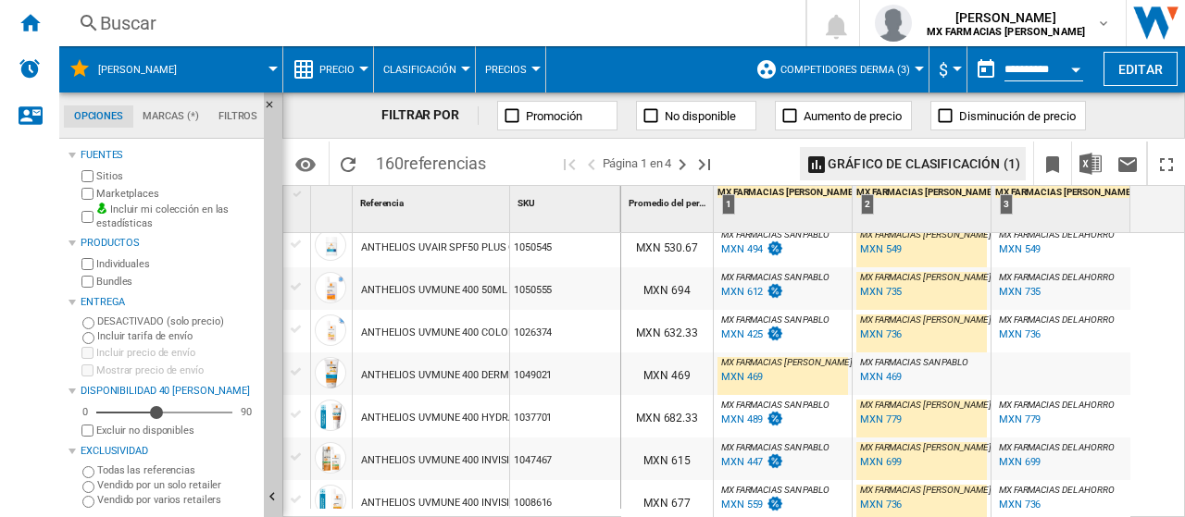
click at [753, 286] on div "MXN 612" at bounding box center [742, 292] width 42 height 12
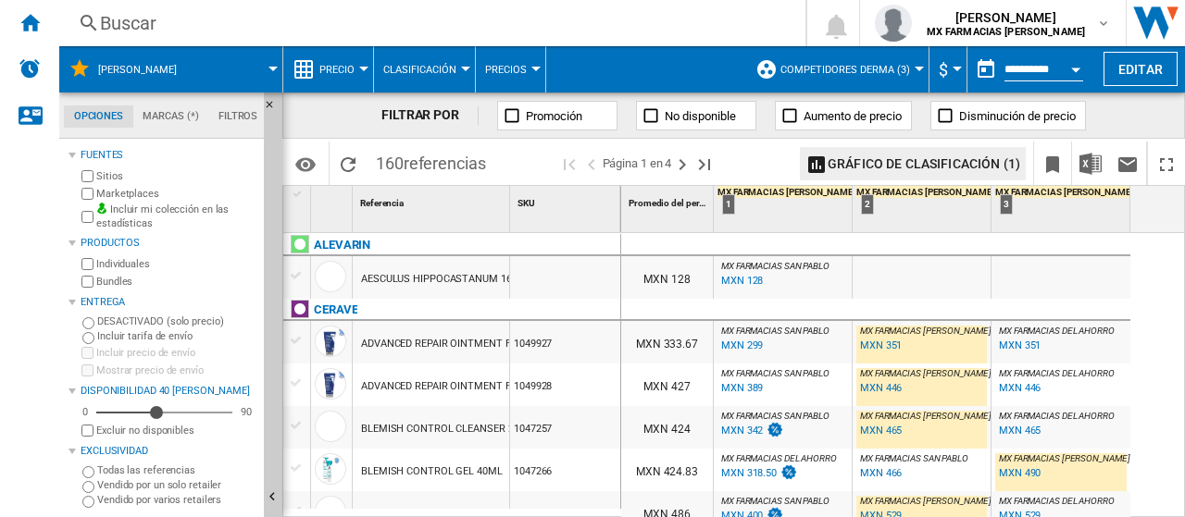
scroll to position [185, 0]
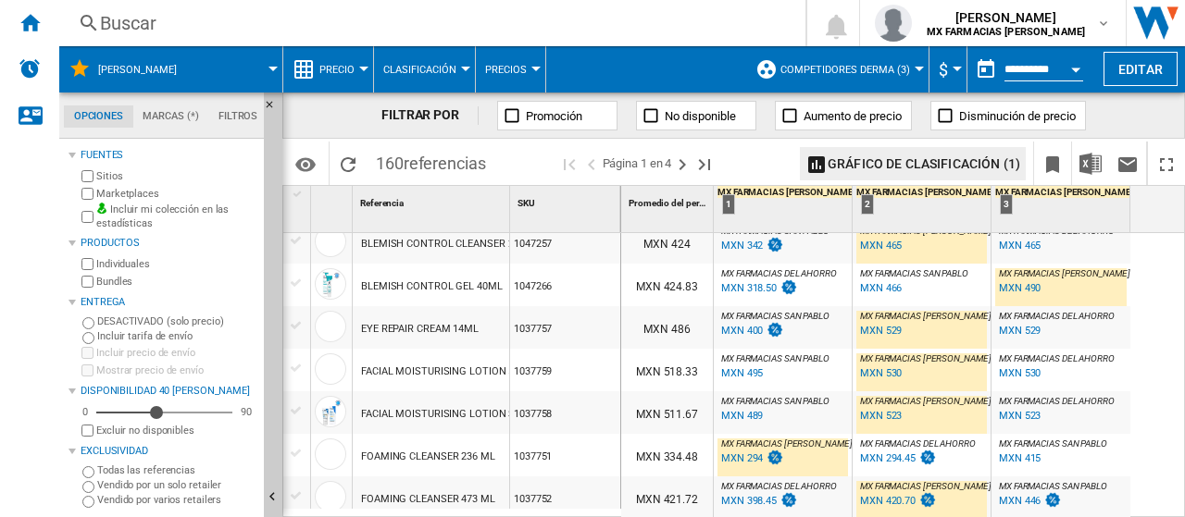
click at [116, 481] on label "Vendido por un solo retailer" at bounding box center [176, 486] width 159 height 14
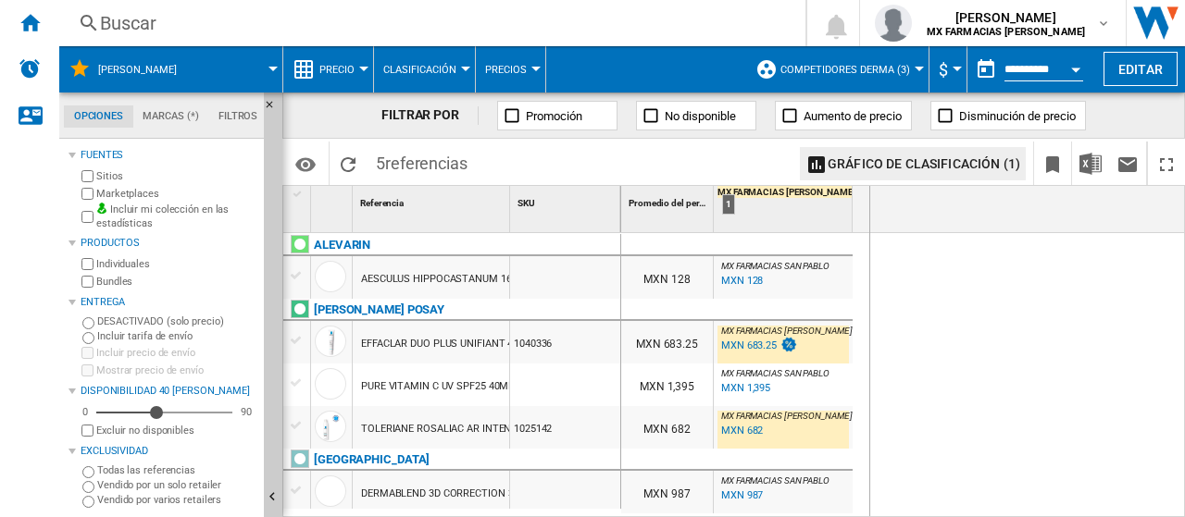
drag, startPoint x: 847, startPoint y: 206, endPoint x: 868, endPoint y: 205, distance: 21.4
drag, startPoint x: 871, startPoint y: 205, endPoint x: 855, endPoint y: 205, distance: 15.7
drag, startPoint x: 617, startPoint y: 205, endPoint x: 558, endPoint y: 214, distance: 59.8
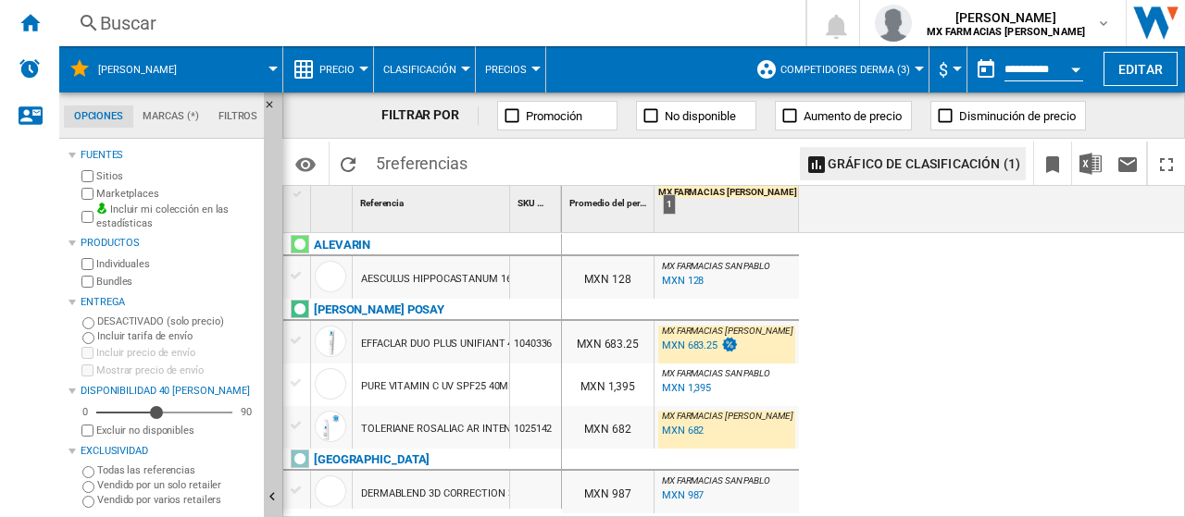
click at [102, 504] on label "Vendido por varios retailers" at bounding box center [176, 500] width 159 height 14
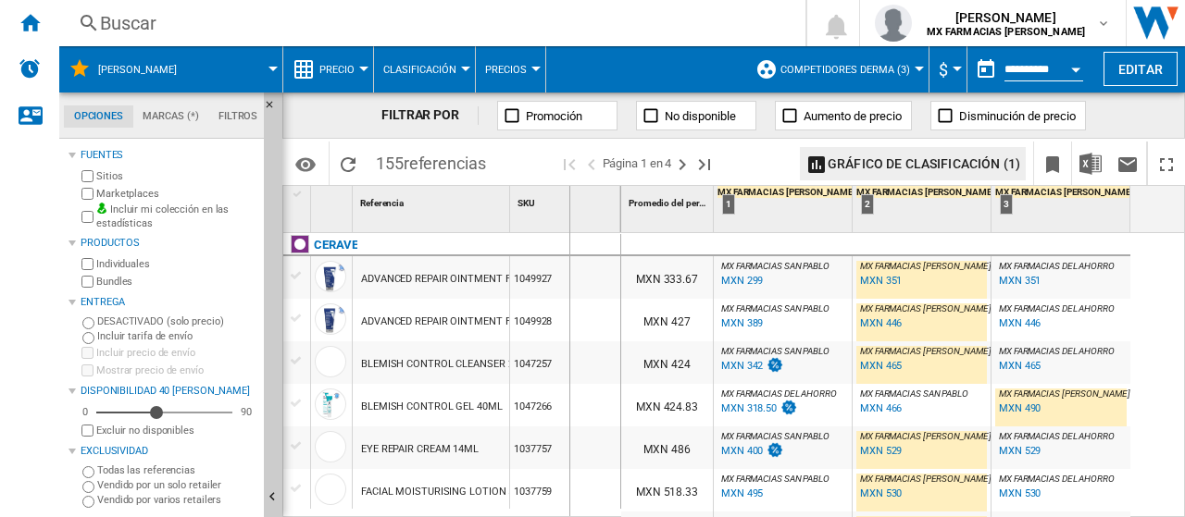
drag, startPoint x: 616, startPoint y: 203, endPoint x: 568, endPoint y: 200, distance: 47.3
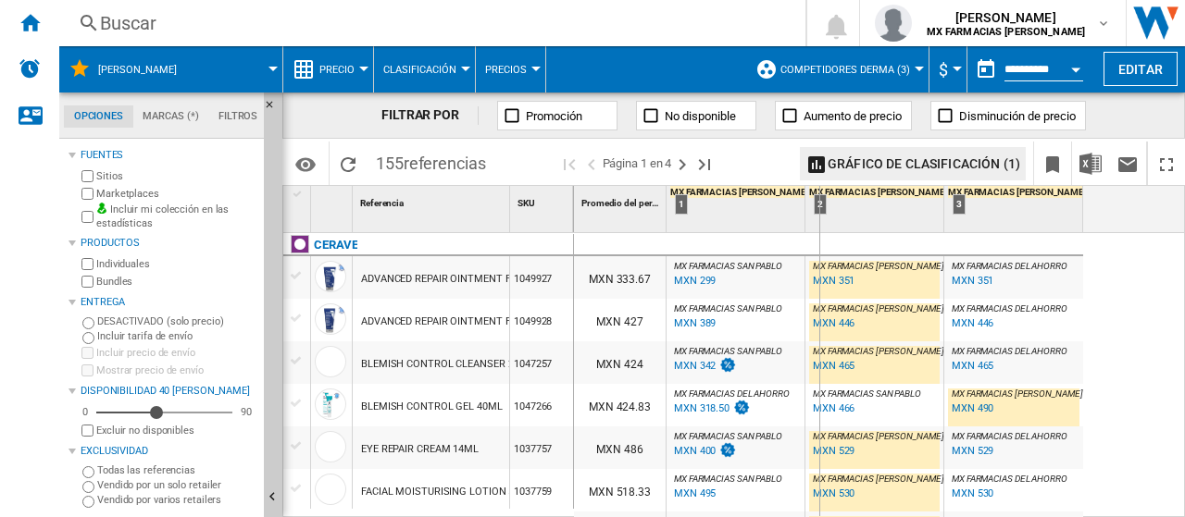
drag, startPoint x: 803, startPoint y: 203, endPoint x: 818, endPoint y: 200, distance: 15.1
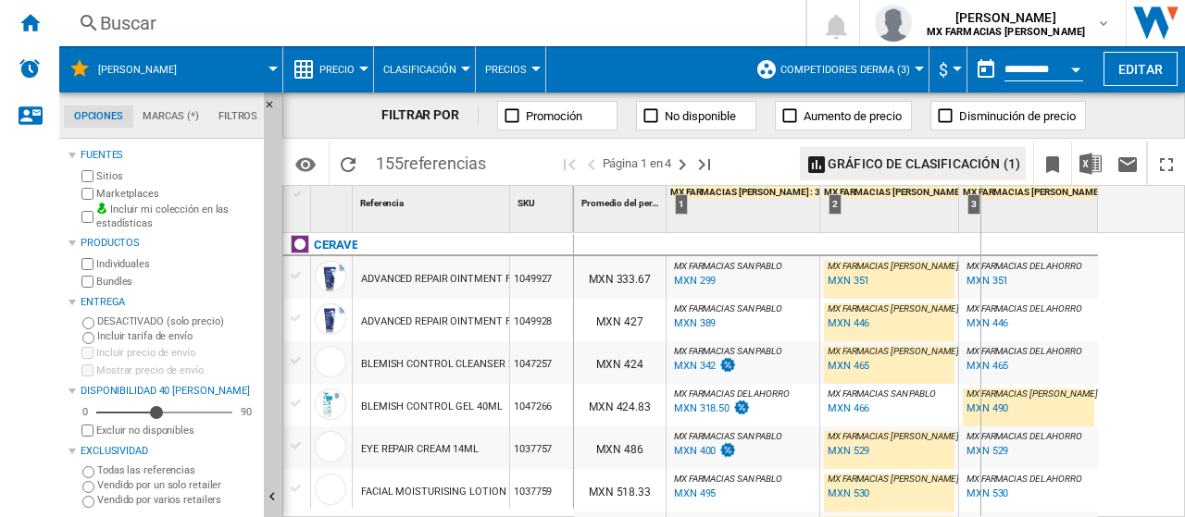
drag, startPoint x: 959, startPoint y: 203, endPoint x: 979, endPoint y: 201, distance: 20.4
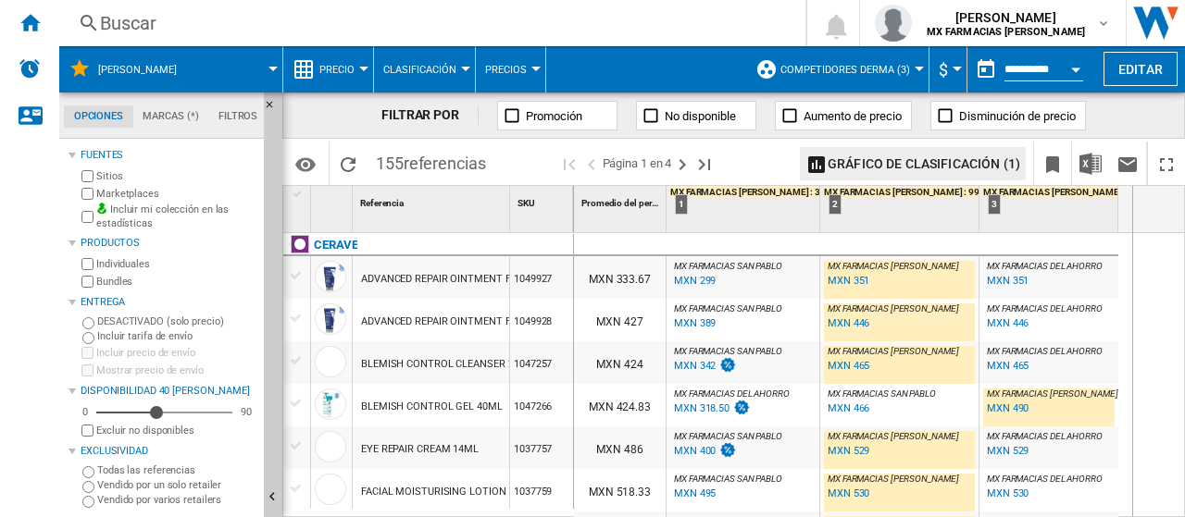
drag, startPoint x: 1116, startPoint y: 205, endPoint x: 1131, endPoint y: 205, distance: 14.8
click at [1131, 205] on div "Promedio del perfil 1 1 1 MX FARMACIAS BENAVIDES : 33 : : 2 2 MX FARMACIAS BENA…" at bounding box center [880, 209] width 612 height 46
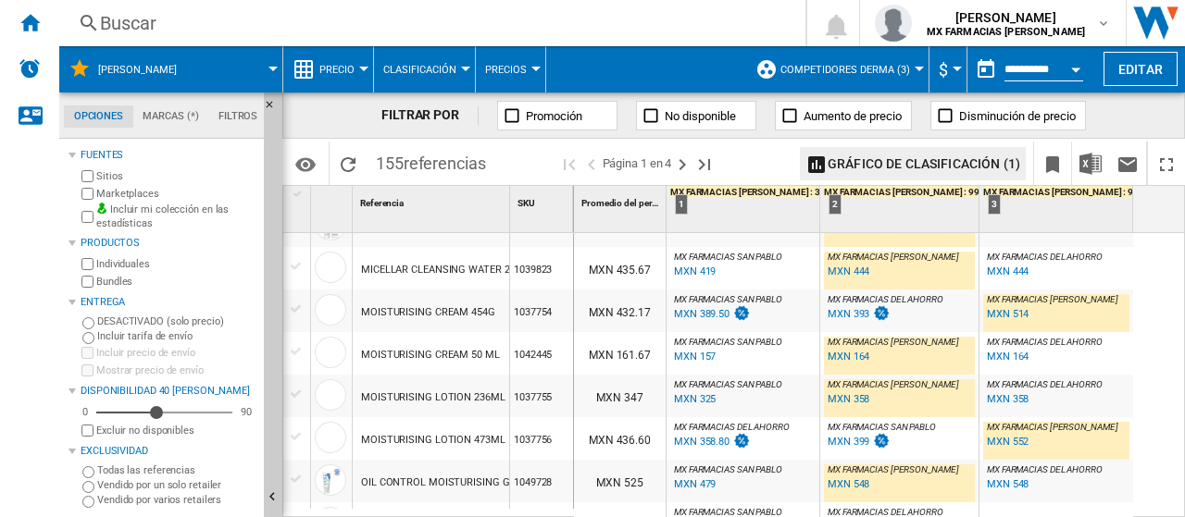
scroll to position [1111, 0]
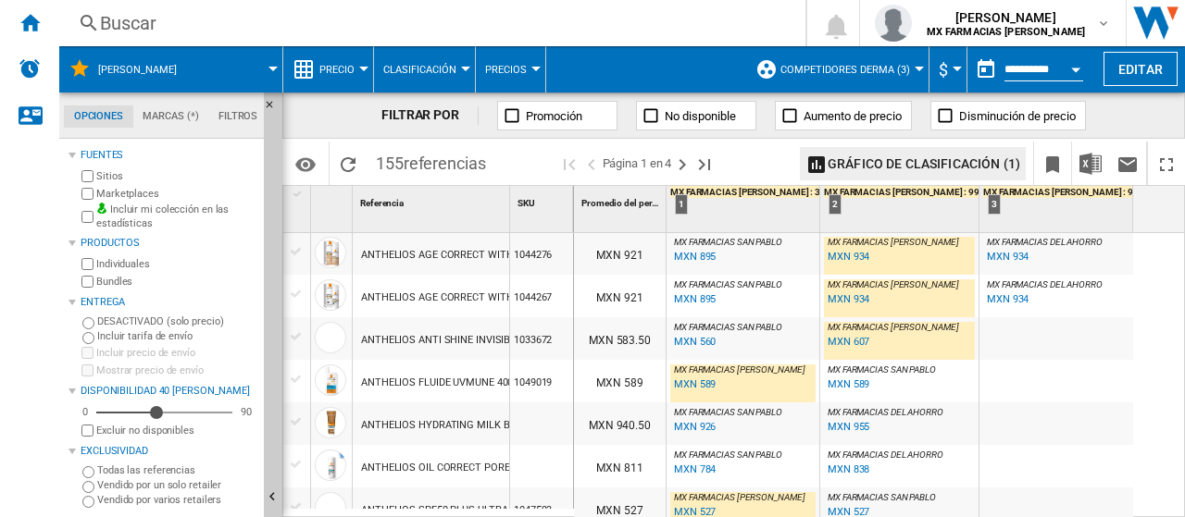
click at [402, 72] on span "Clasificación" at bounding box center [419, 70] width 73 height 12
click at [359, 66] on md-backdrop at bounding box center [592, 258] width 1185 height 517
click at [359, 67] on div at bounding box center [363, 69] width 9 height 5
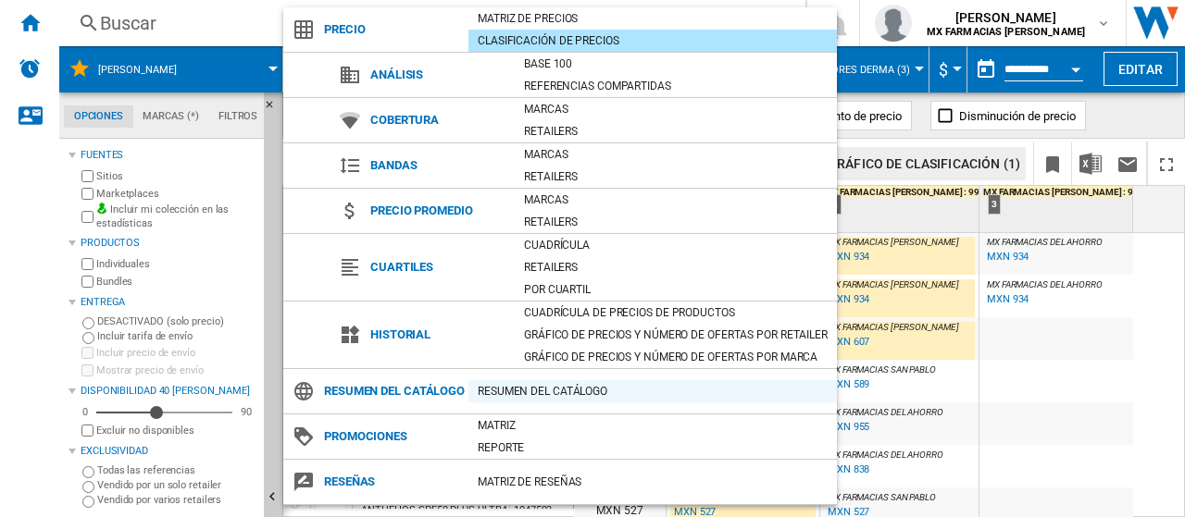
click at [535, 398] on div "Resumen del catálogo" at bounding box center [652, 391] width 368 height 19
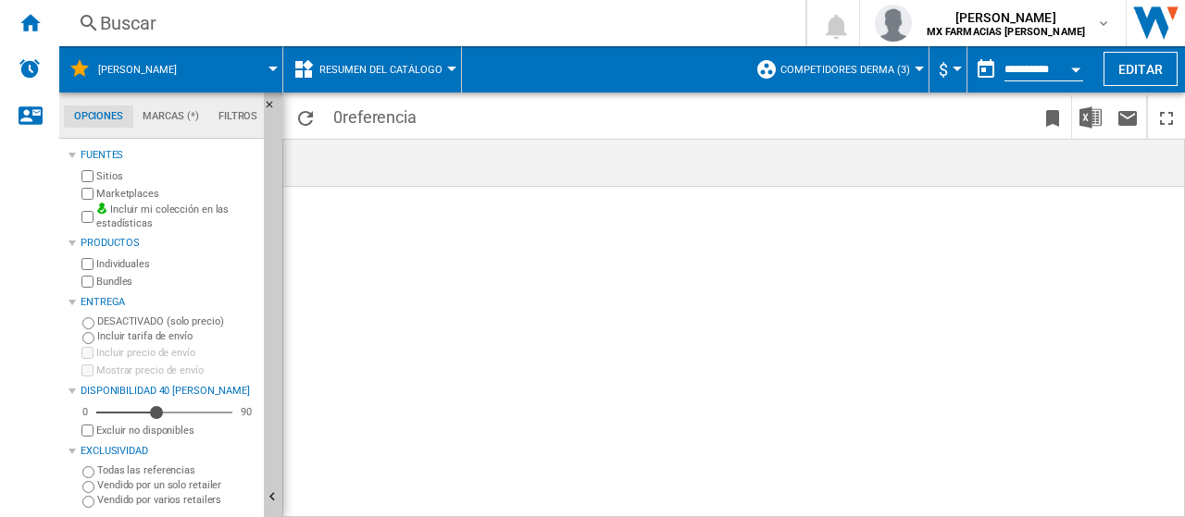
click at [377, 81] on button "Resumen del catálogo" at bounding box center [385, 69] width 132 height 46
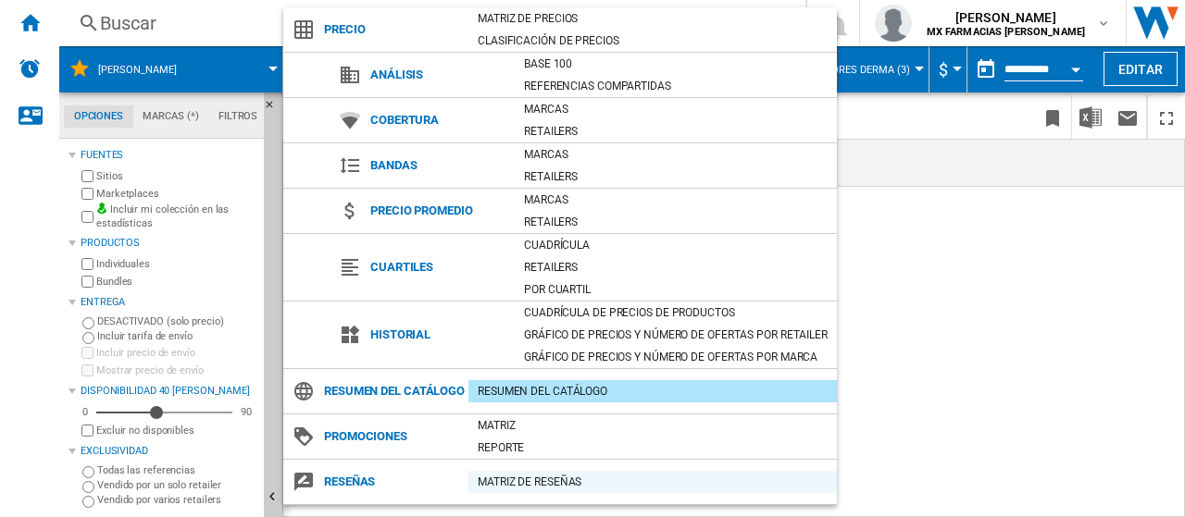
click at [521, 492] on div "Matriz de RESEÑAS" at bounding box center [652, 482] width 368 height 19
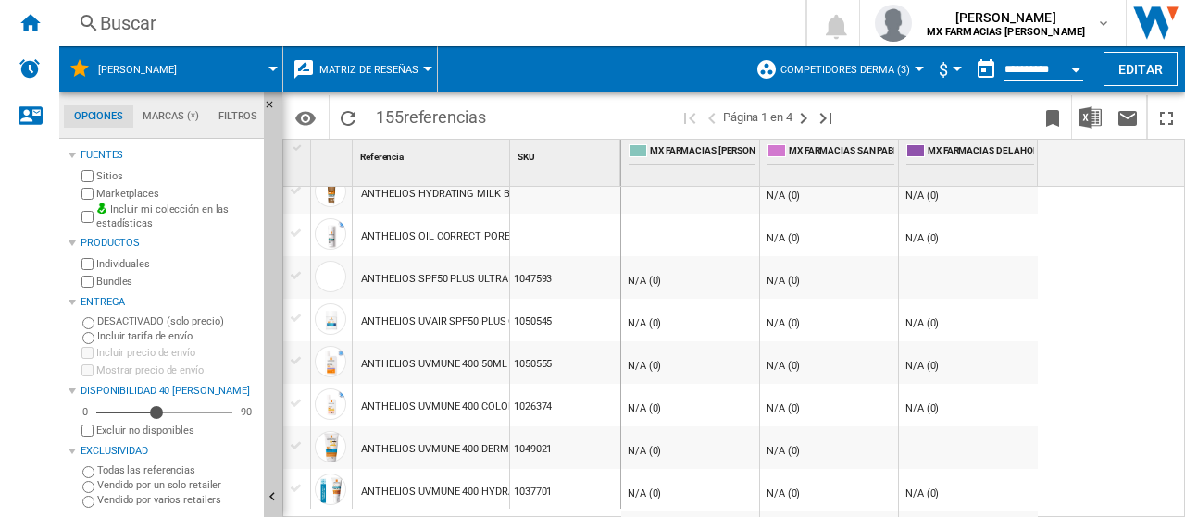
scroll to position [1250, 0]
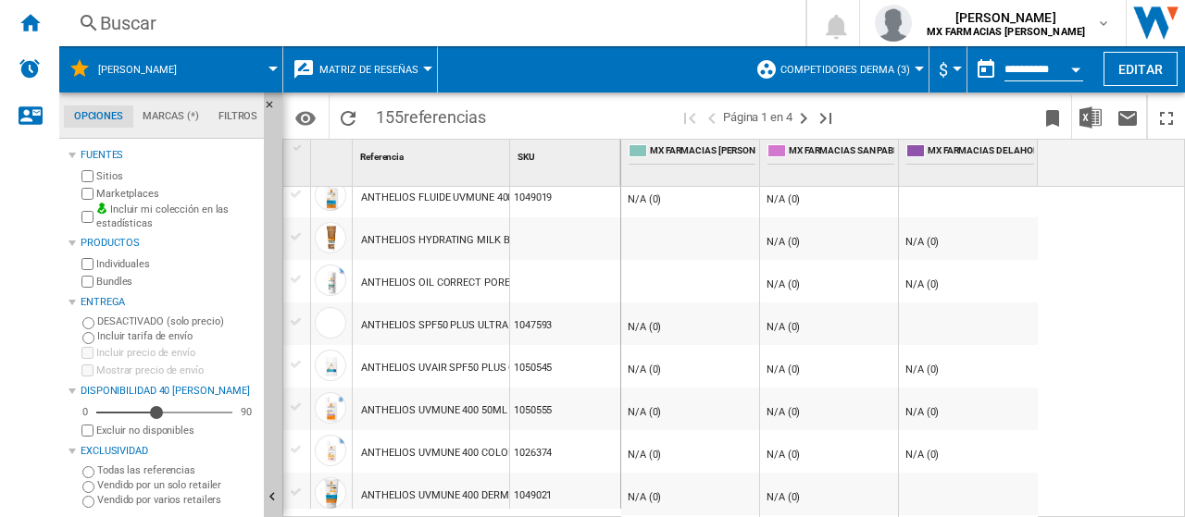
click at [697, 266] on div at bounding box center [690, 281] width 138 height 43
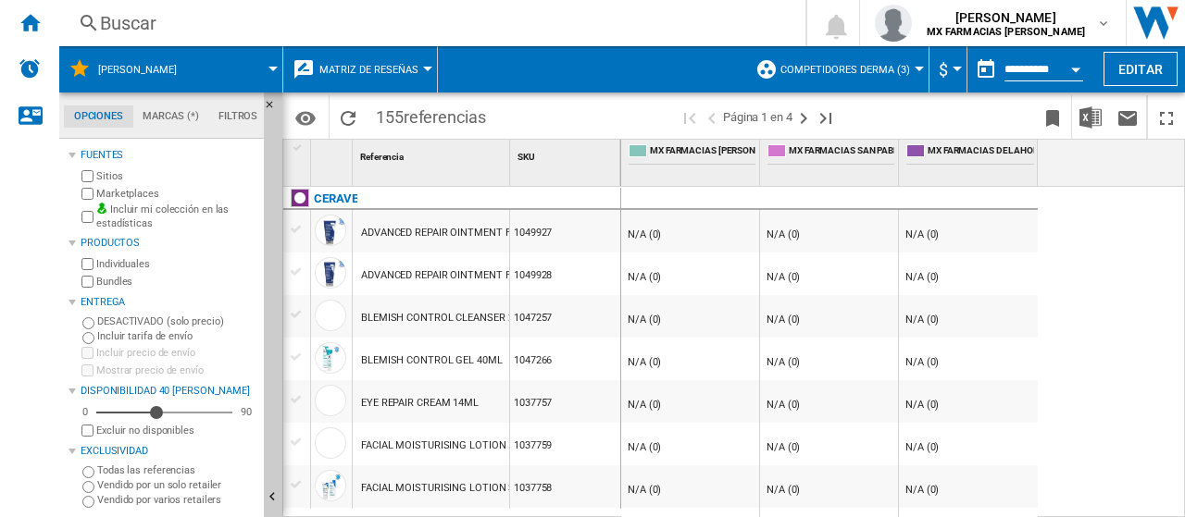
scroll to position [370, 0]
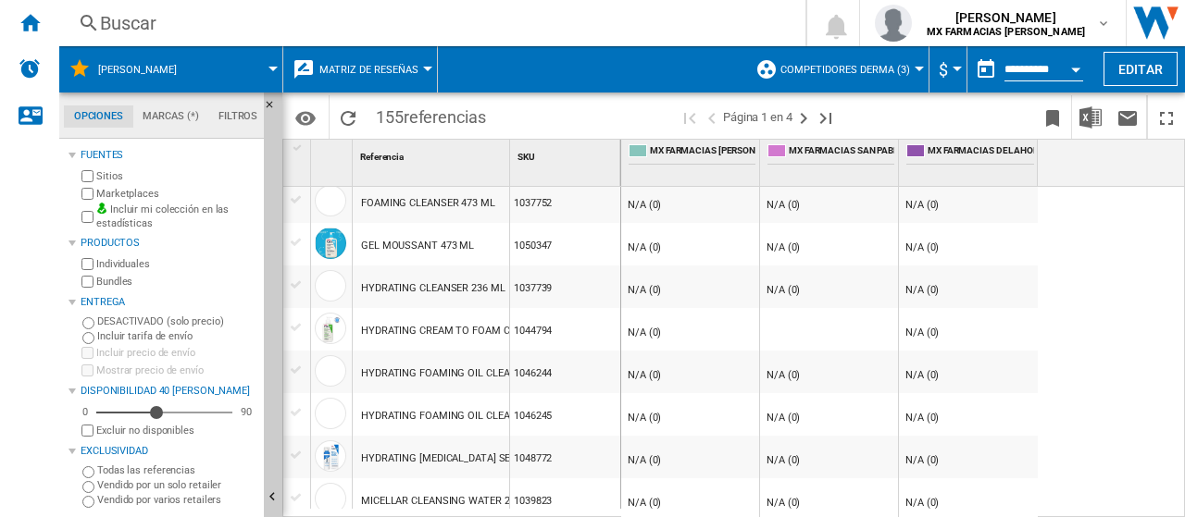
click at [370, 59] on button "Matriz de reseñas" at bounding box center [373, 69] width 108 height 46
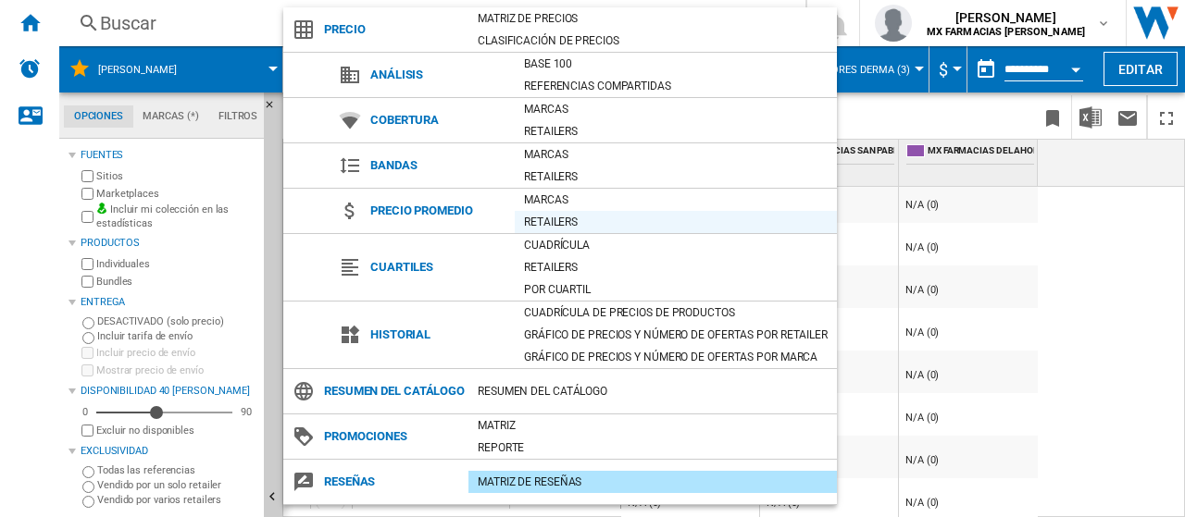
click at [566, 216] on div "Retailers" at bounding box center [676, 222] width 322 height 19
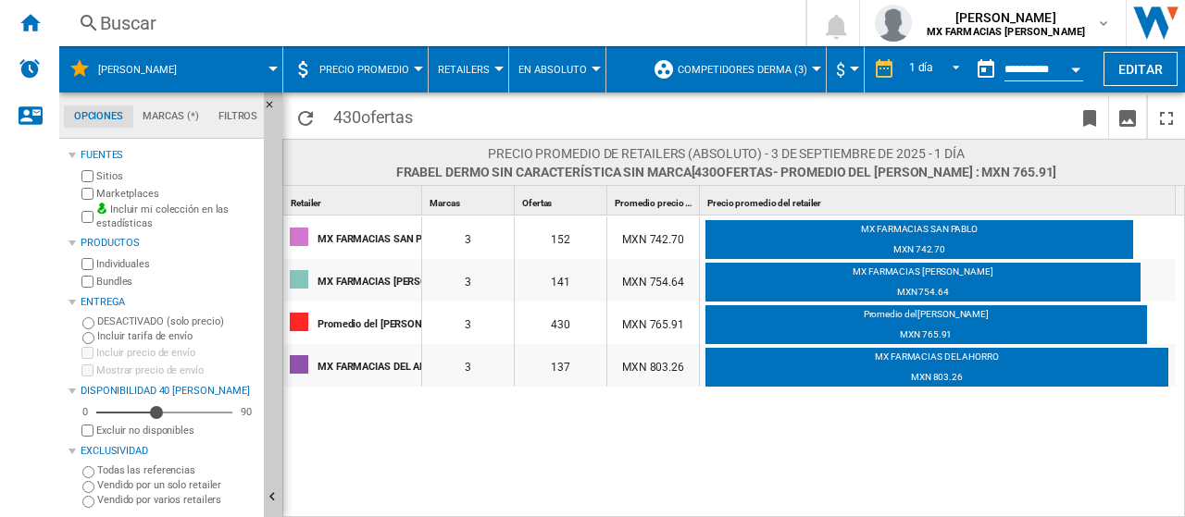
click at [577, 234] on div at bounding box center [592, 258] width 1185 height 517
click at [577, 234] on div "152" at bounding box center [561, 238] width 92 height 43
drag, startPoint x: 577, startPoint y: 234, endPoint x: 552, endPoint y: 234, distance: 25.0
click at [552, 234] on div at bounding box center [592, 258] width 1185 height 517
